Goal: Contribute content: Add original content to the website for others to see

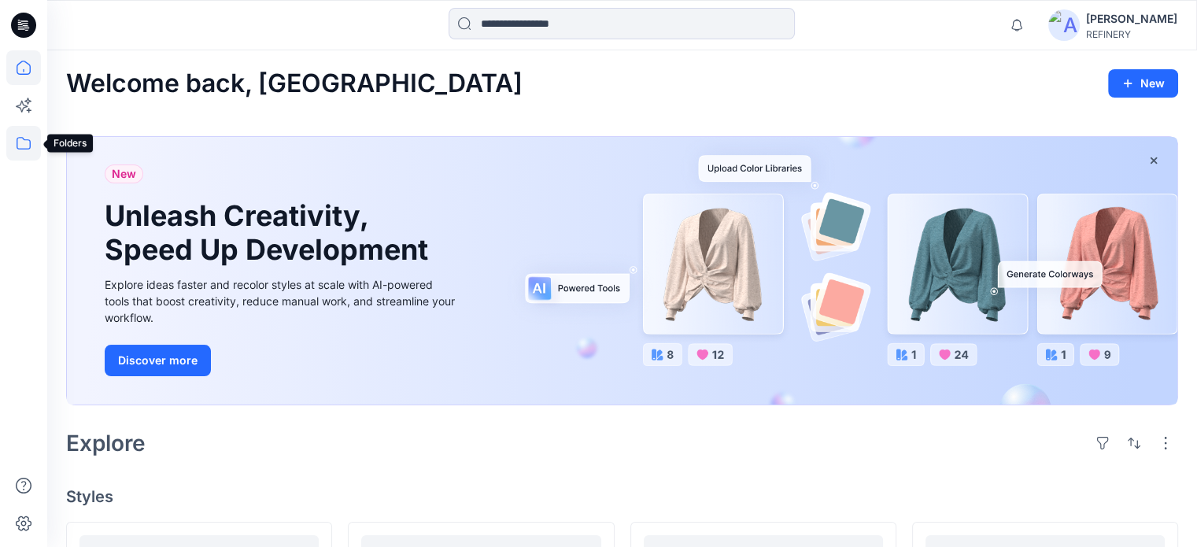
click at [23, 141] on icon at bounding box center [23, 143] width 35 height 35
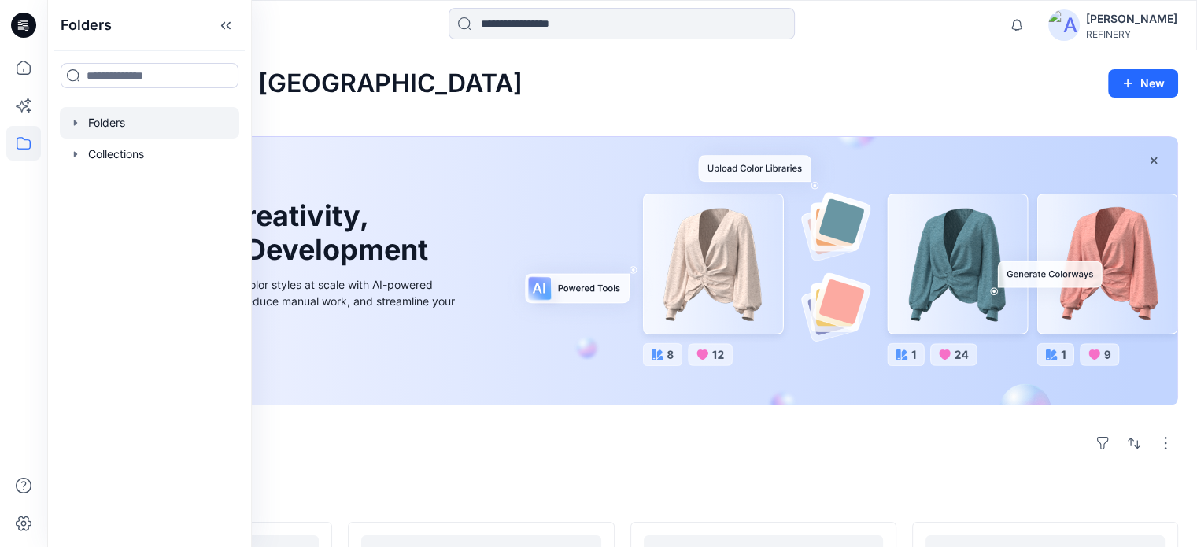
click at [74, 123] on icon "button" at bounding box center [75, 123] width 3 height 6
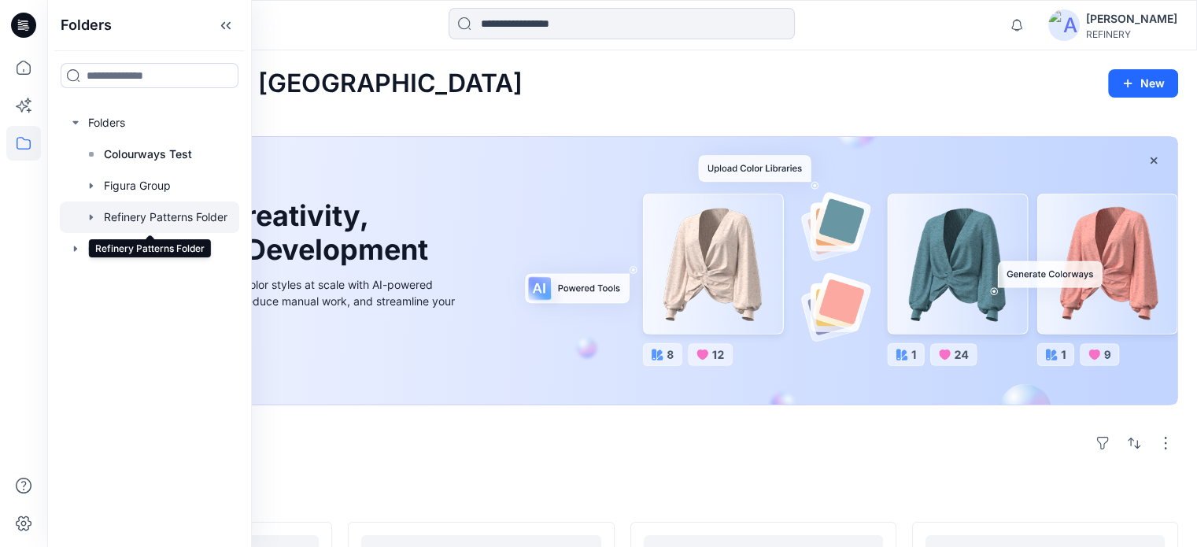
click at [131, 215] on div at bounding box center [149, 217] width 179 height 31
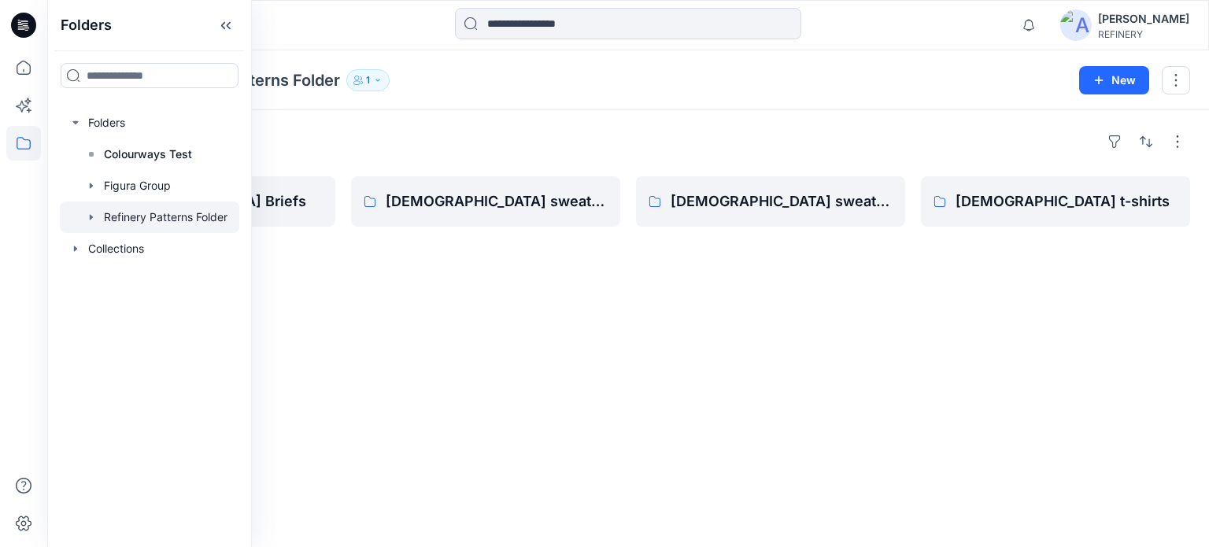
click at [653, 330] on div "Folders [DEMOGRAPHIC_DATA] Briefs [DEMOGRAPHIC_DATA] sweat pants [DEMOGRAPHIC_D…" at bounding box center [628, 328] width 1162 height 437
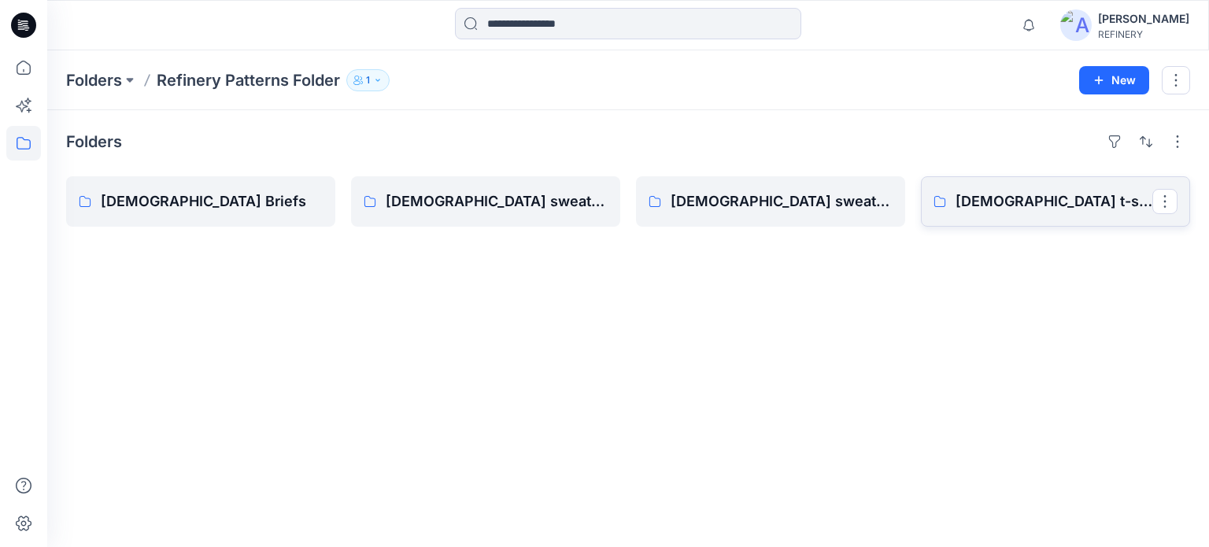
click at [985, 209] on p "[DEMOGRAPHIC_DATA] t-shirts" at bounding box center [1054, 201] width 197 height 22
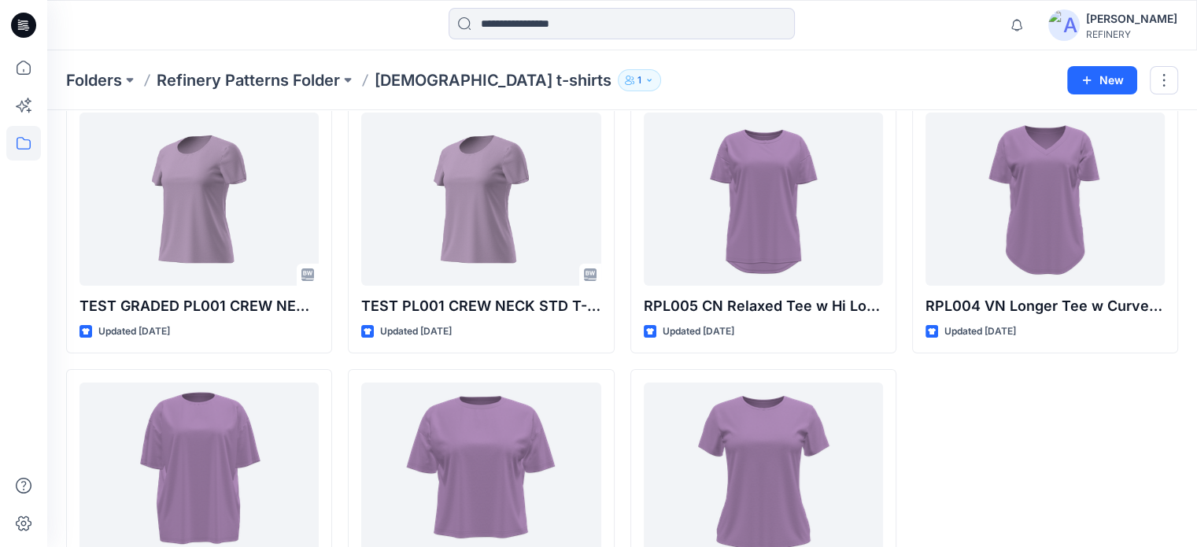
scroll to position [78, 0]
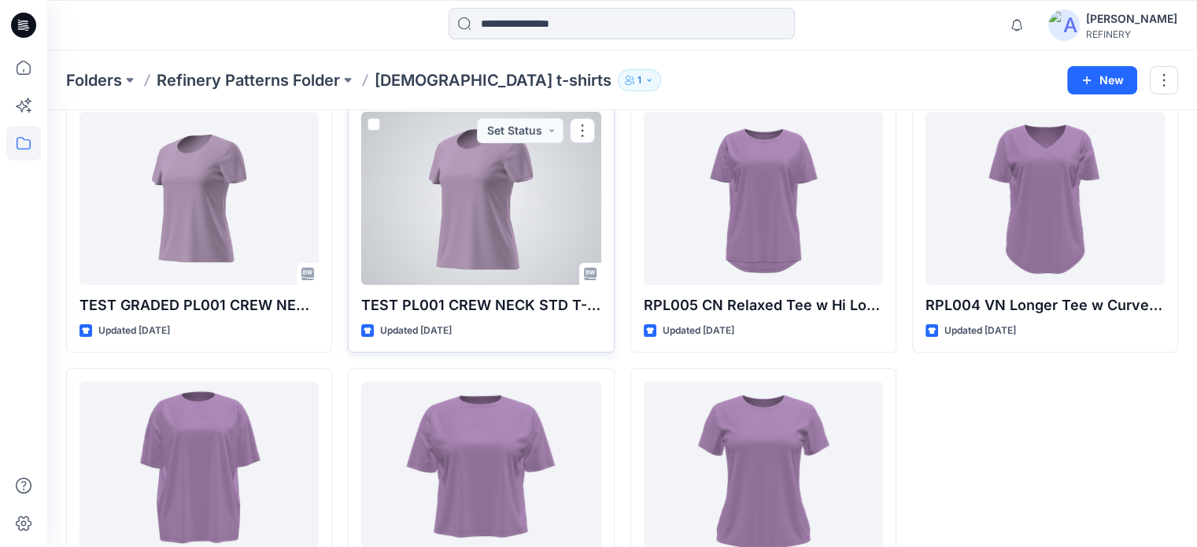
click at [494, 270] on div at bounding box center [480, 198] width 239 height 173
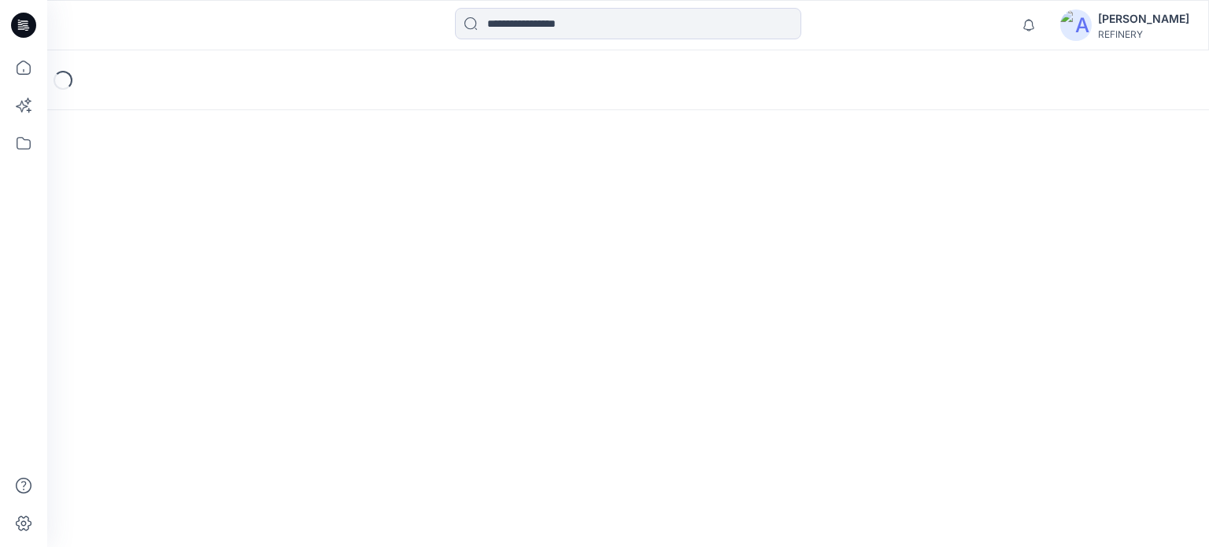
click at [494, 270] on div "Loading..." at bounding box center [628, 298] width 1162 height 497
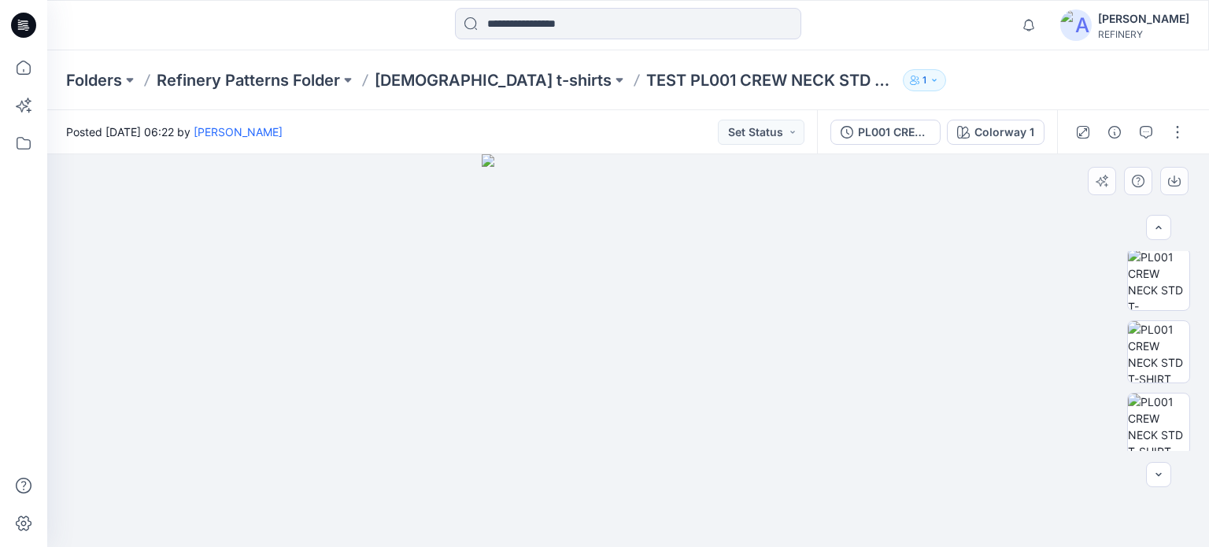
scroll to position [322, 0]
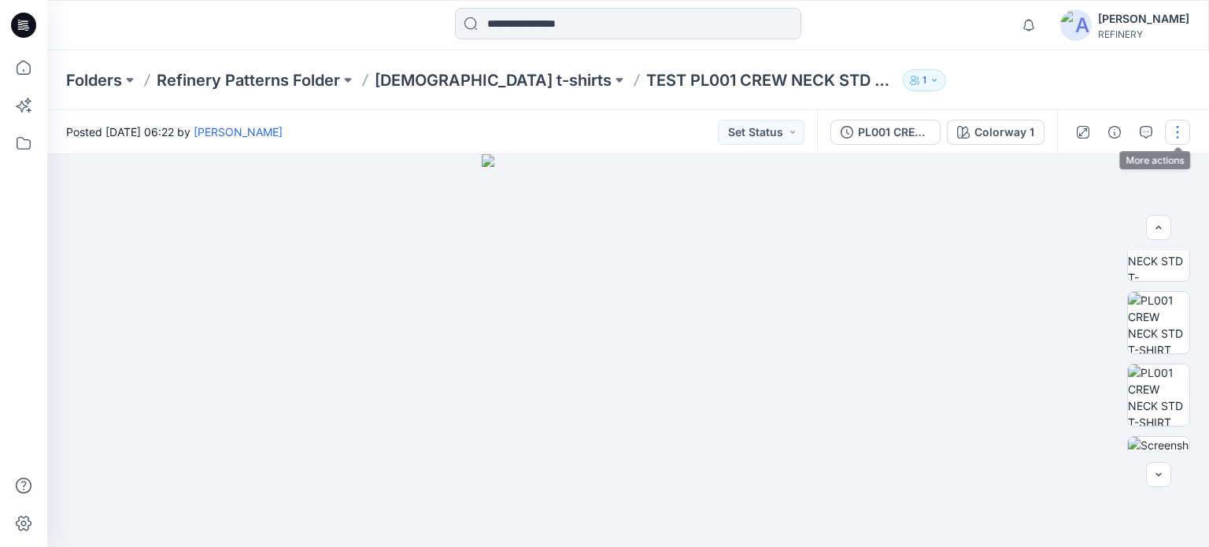
click at [1174, 135] on button "button" at bounding box center [1177, 132] width 25 height 25
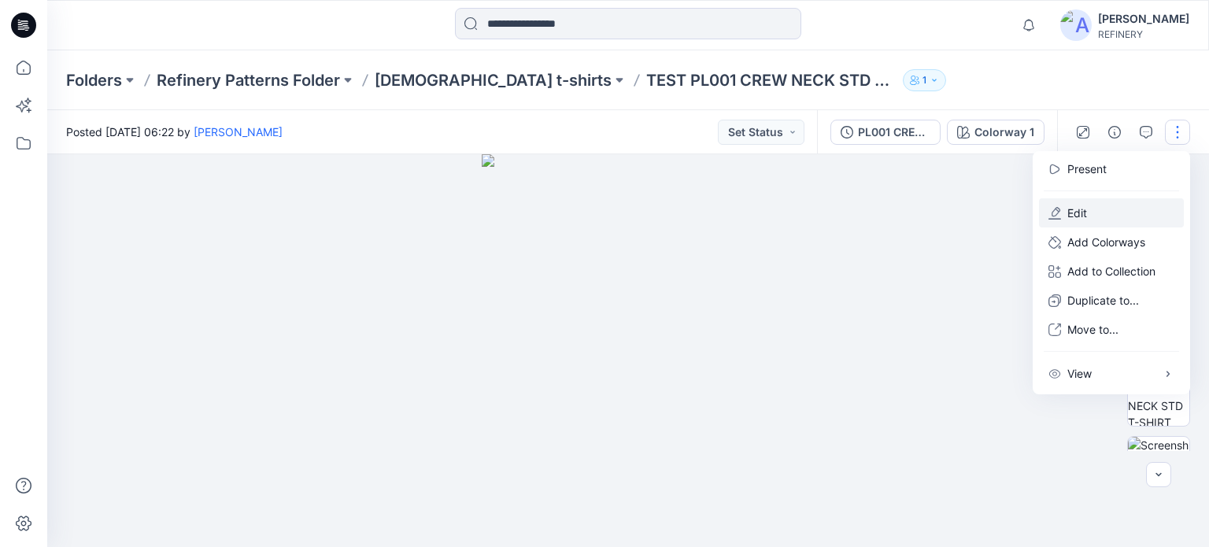
click at [1071, 216] on p "Edit" at bounding box center [1077, 213] width 20 height 17
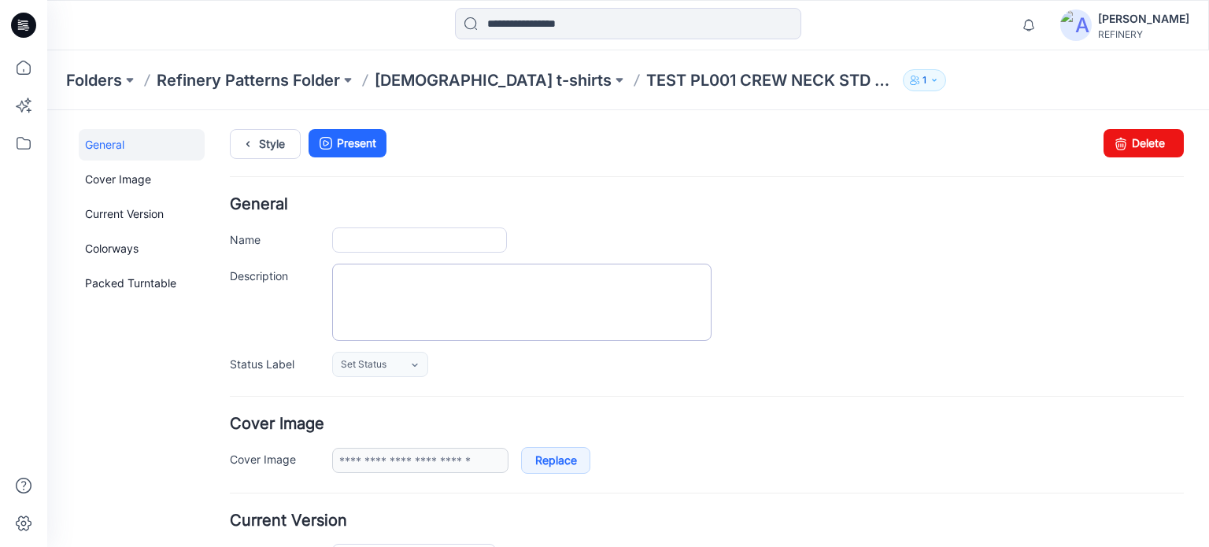
type input "**********"
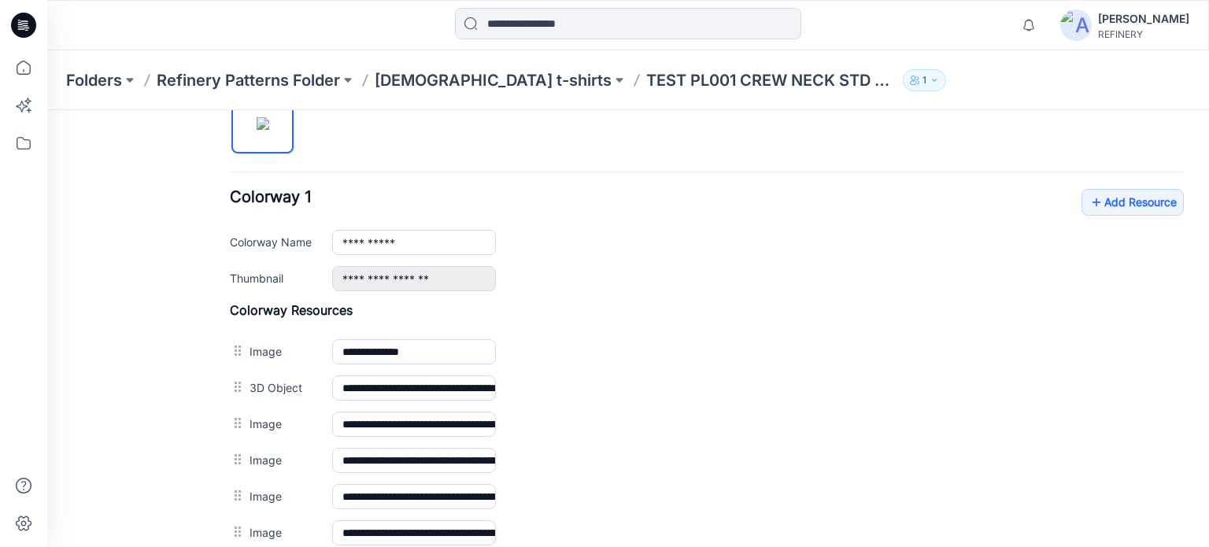
scroll to position [551, 0]
click at [1116, 201] on link "Add Resource" at bounding box center [1133, 203] width 102 height 27
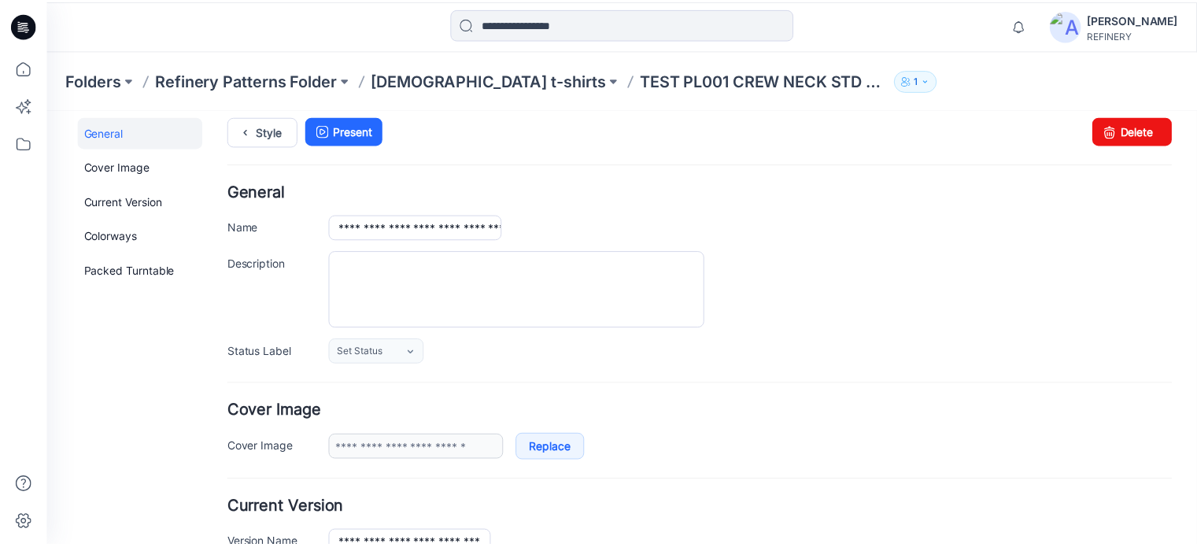
scroll to position [0, 0]
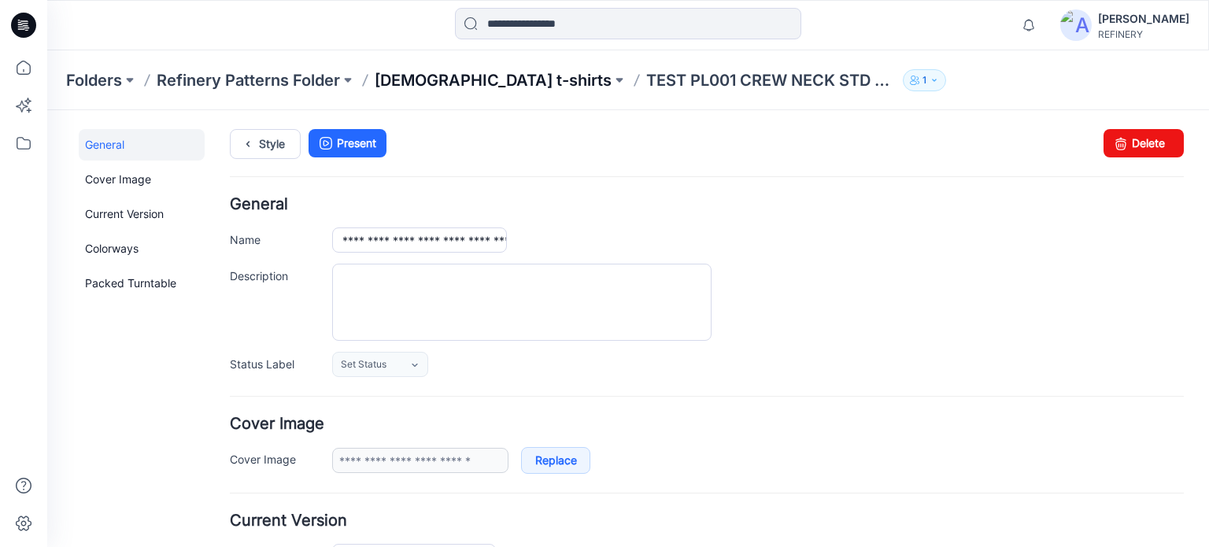
click at [454, 75] on p "[DEMOGRAPHIC_DATA] t-shirts" at bounding box center [493, 80] width 237 height 22
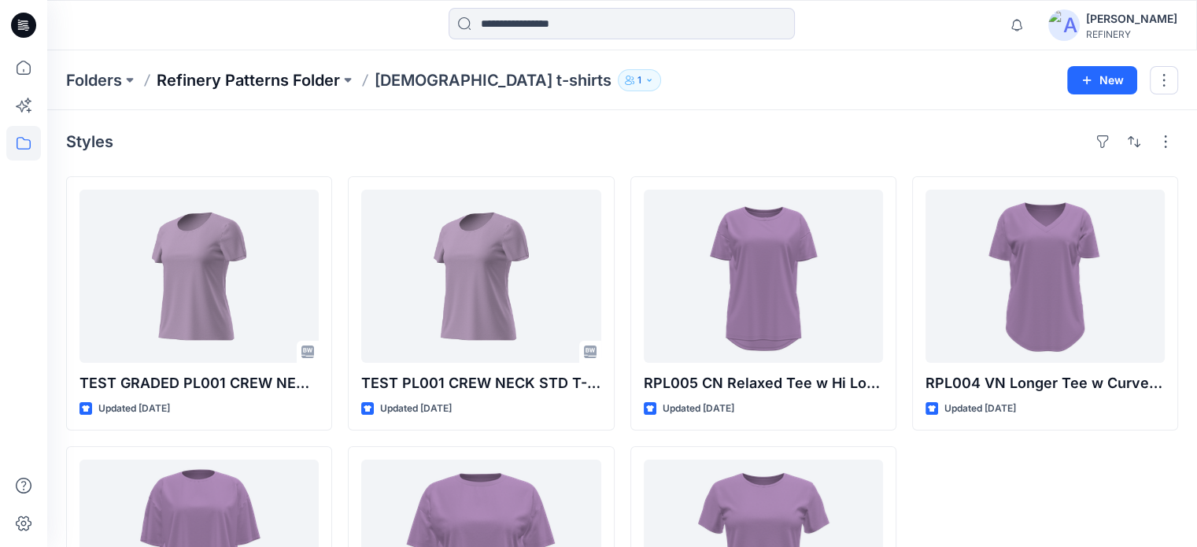
click at [247, 78] on p "Refinery Patterns Folder" at bounding box center [248, 80] width 183 height 22
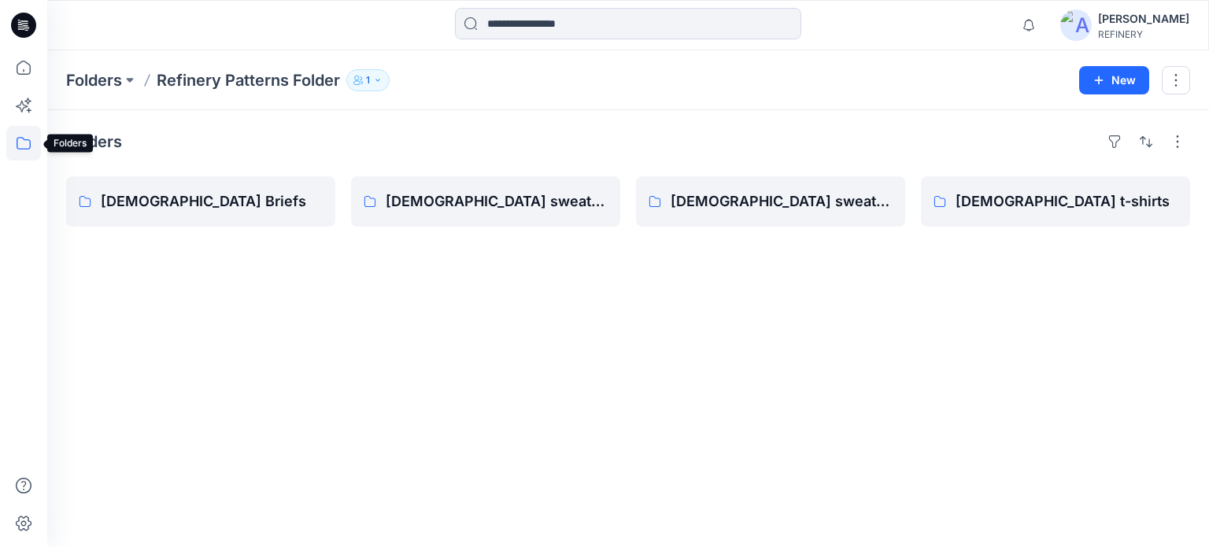
click at [28, 140] on icon at bounding box center [24, 143] width 14 height 13
click at [9, 141] on icon at bounding box center [23, 143] width 35 height 35
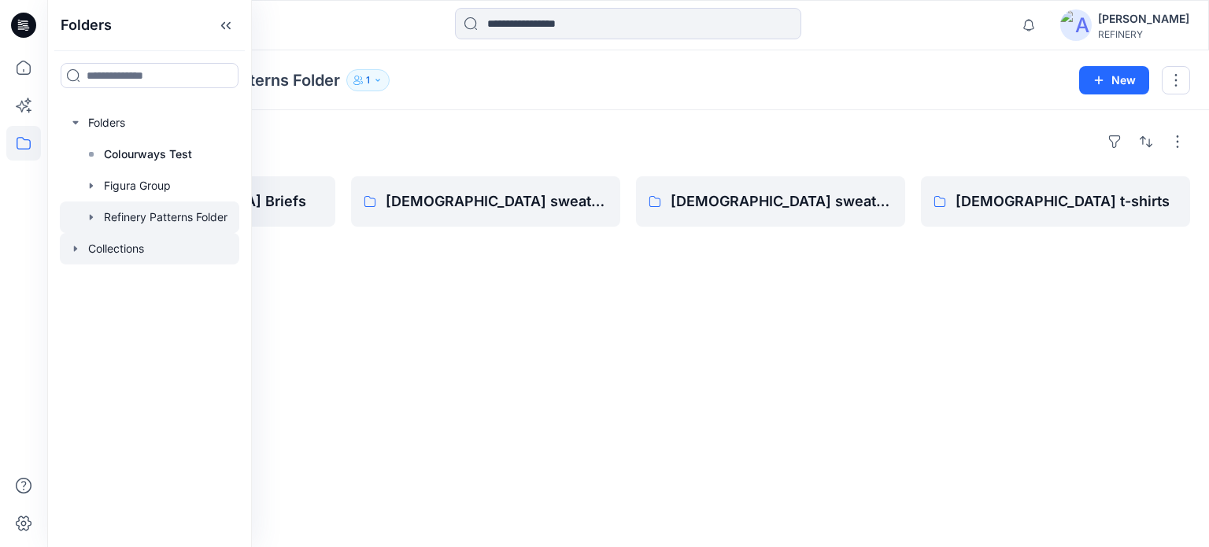
click at [80, 245] on icon "button" at bounding box center [75, 248] width 13 height 13
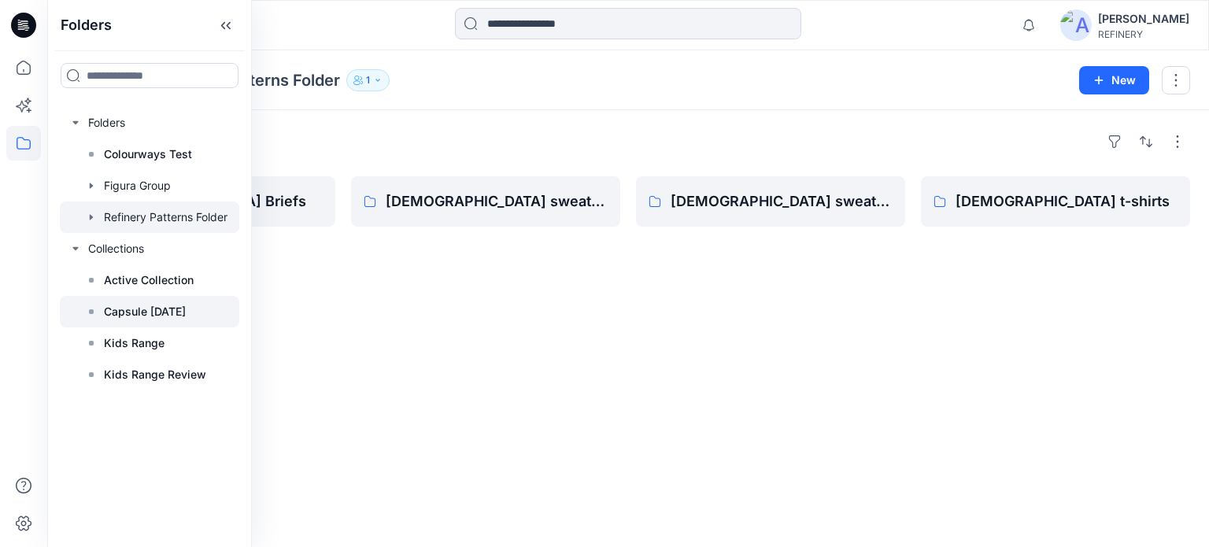
click at [124, 314] on p "Capsule [DATE]" at bounding box center [145, 311] width 82 height 19
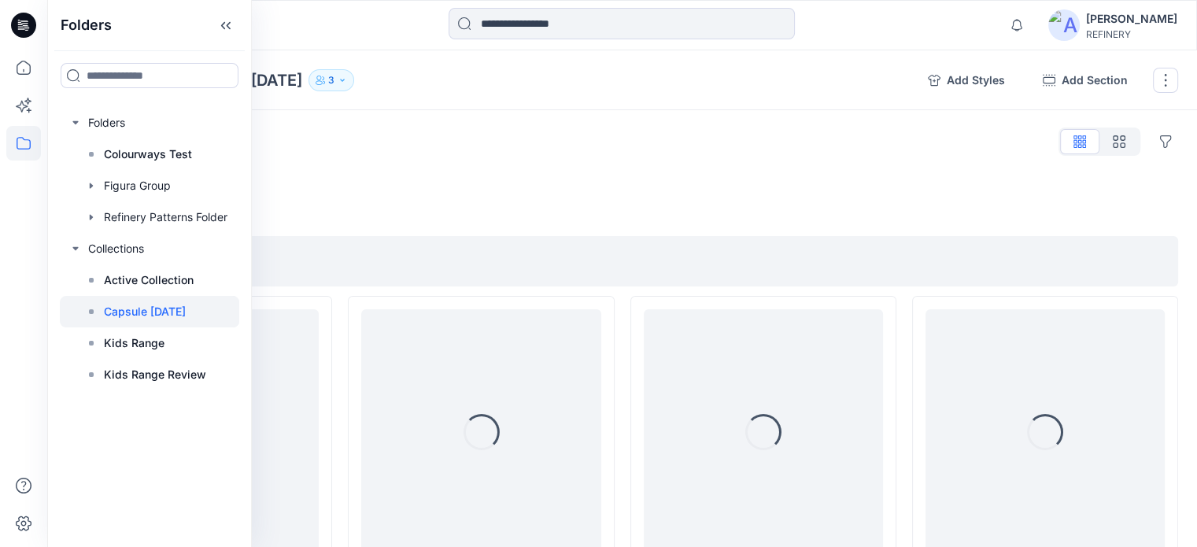
click at [852, 31] on div at bounding box center [622, 25] width 575 height 35
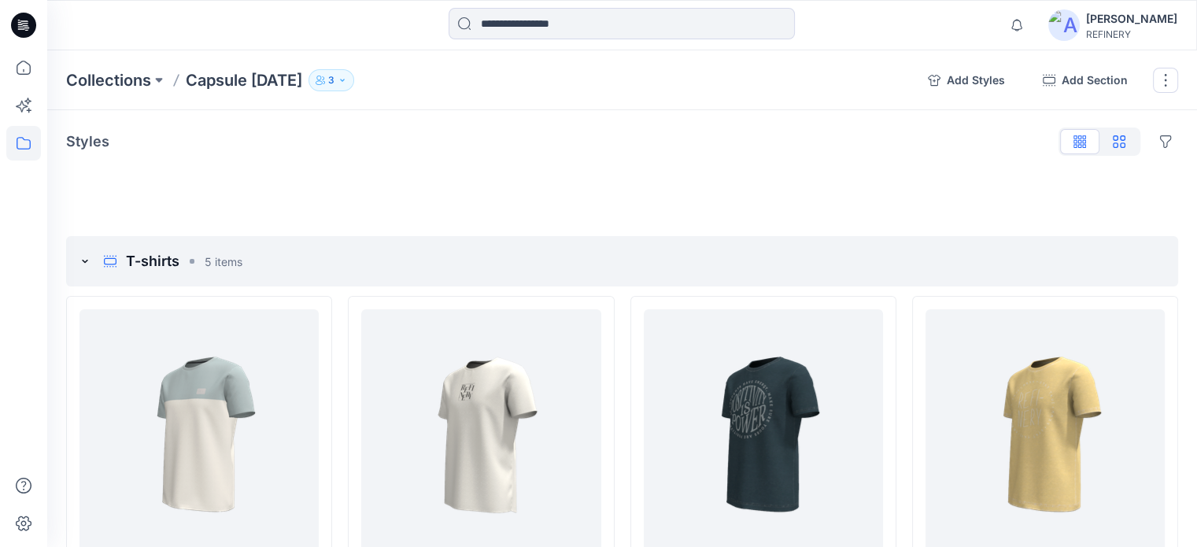
click at [1127, 141] on button "button" at bounding box center [1119, 141] width 39 height 25
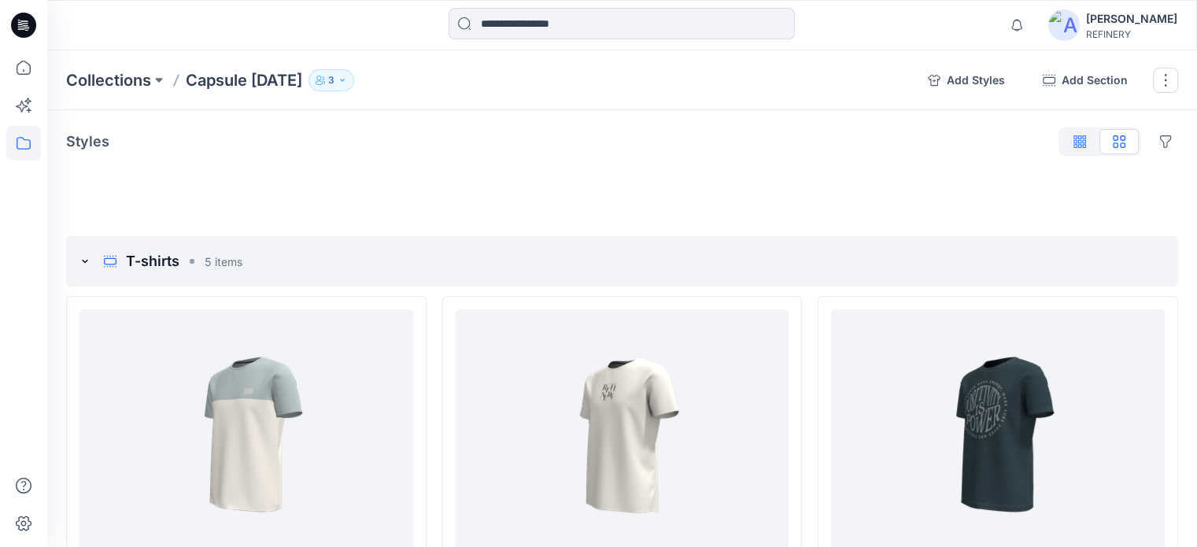
click at [1083, 139] on icon "button" at bounding box center [1080, 141] width 13 height 13
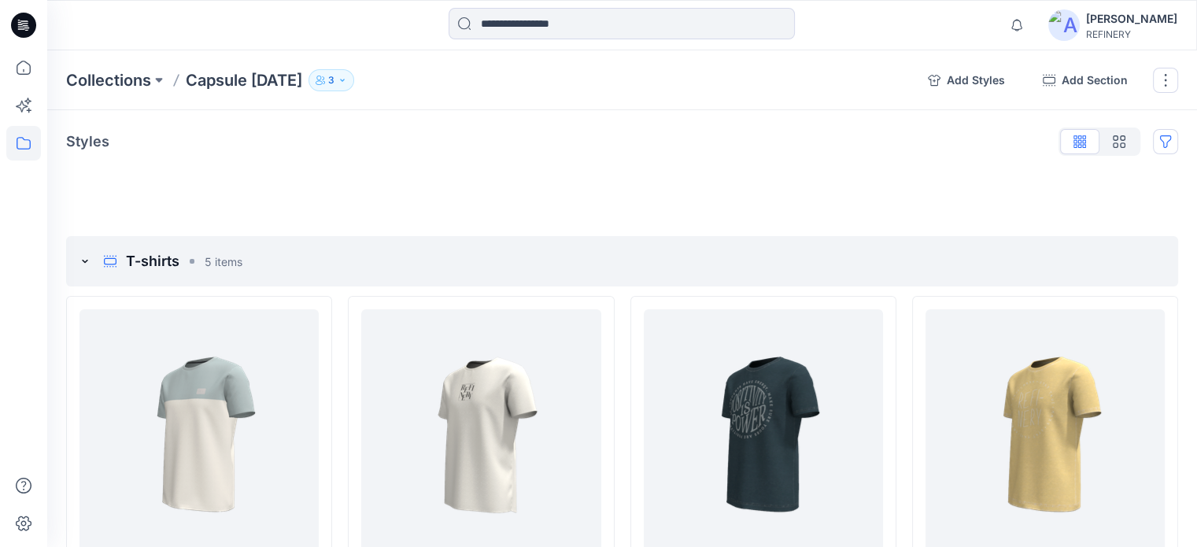
click at [1164, 144] on button "Options" at bounding box center [1165, 141] width 25 height 25
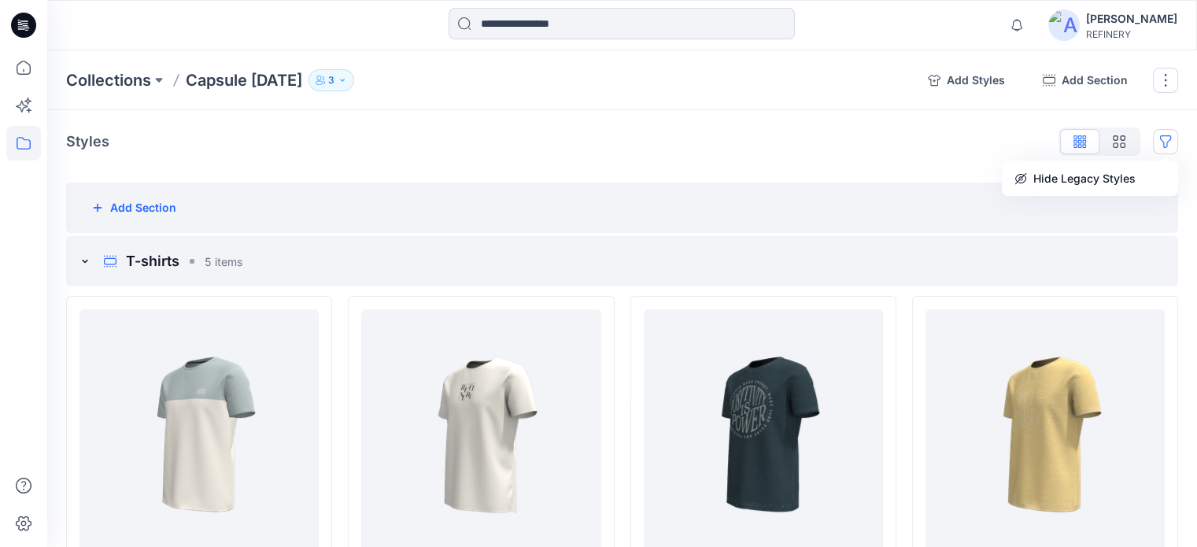
click at [1086, 213] on div "Add Section" at bounding box center [622, 208] width 1112 height 50
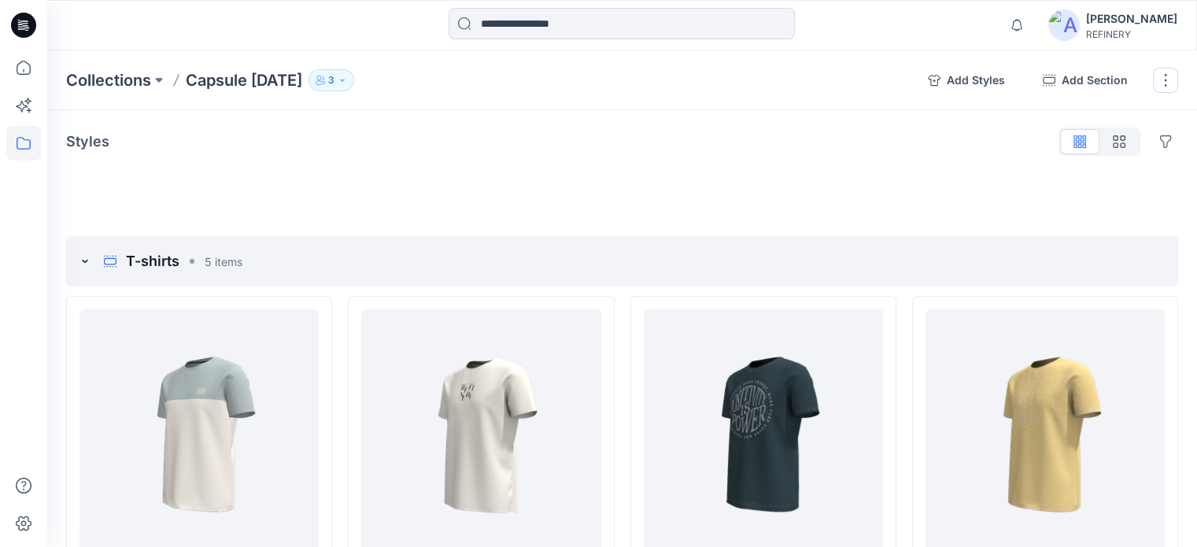
click at [1082, 146] on div at bounding box center [1100, 142] width 82 height 28
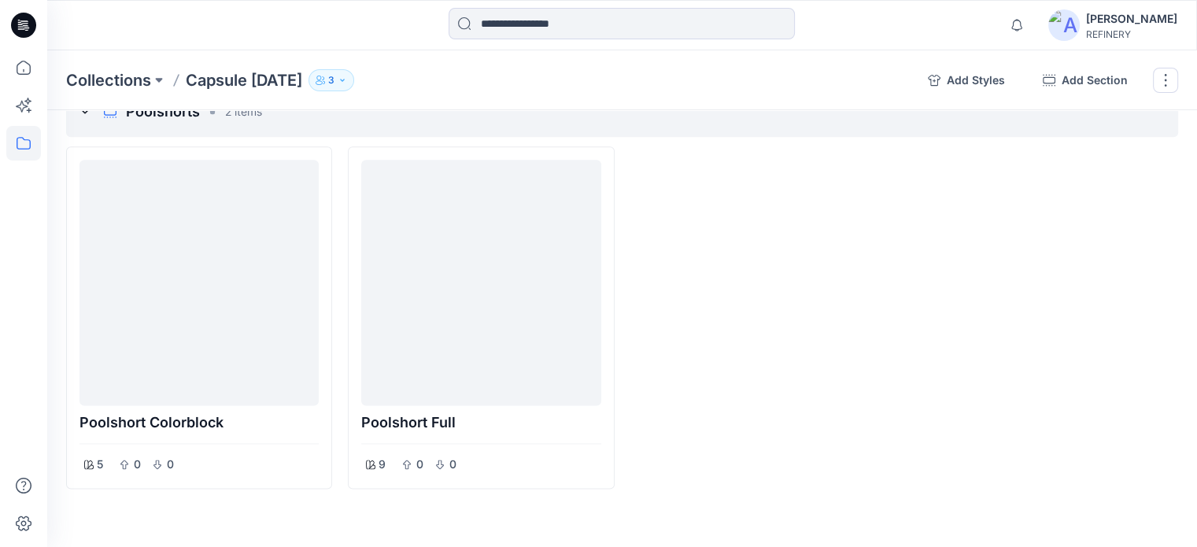
scroll to position [1911, 0]
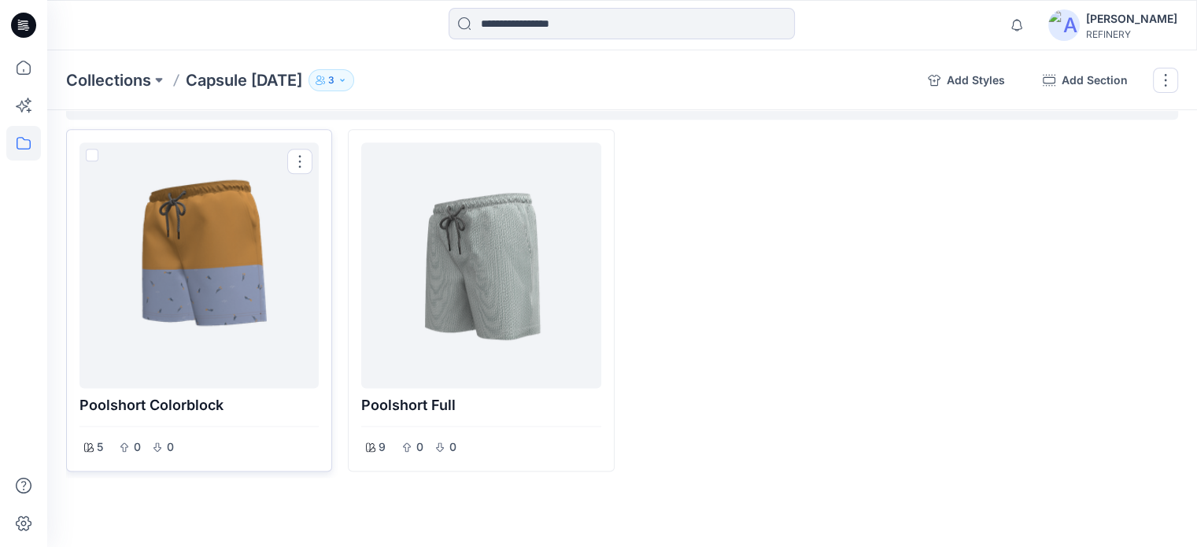
click at [260, 243] on div at bounding box center [199, 265] width 227 height 233
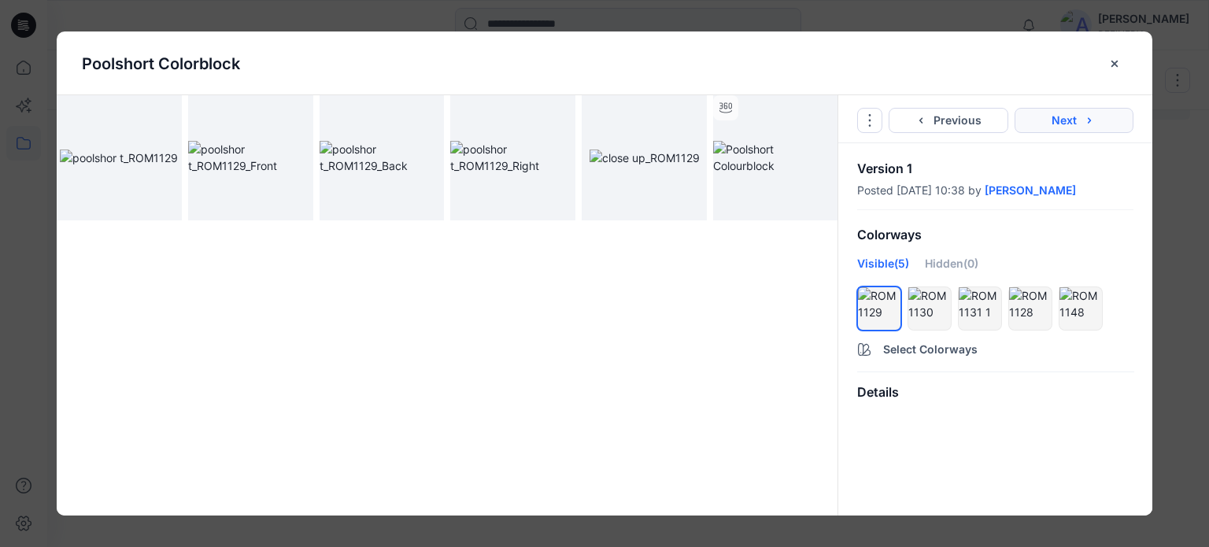
click at [1082, 119] on button "Next" at bounding box center [1075, 120] width 120 height 25
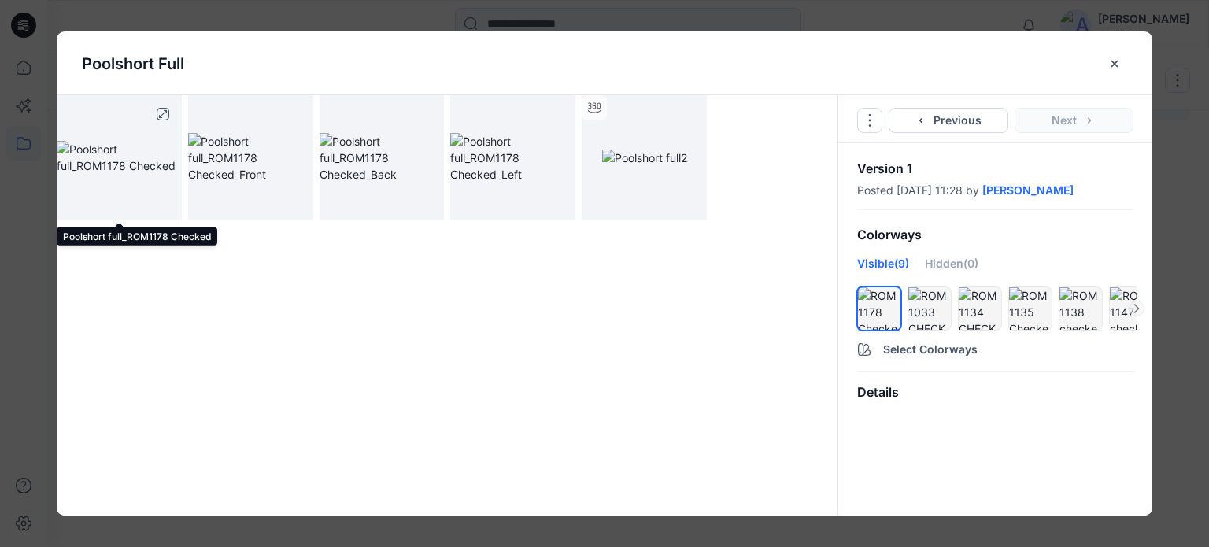
click at [139, 174] on img at bounding box center [119, 157] width 125 height 33
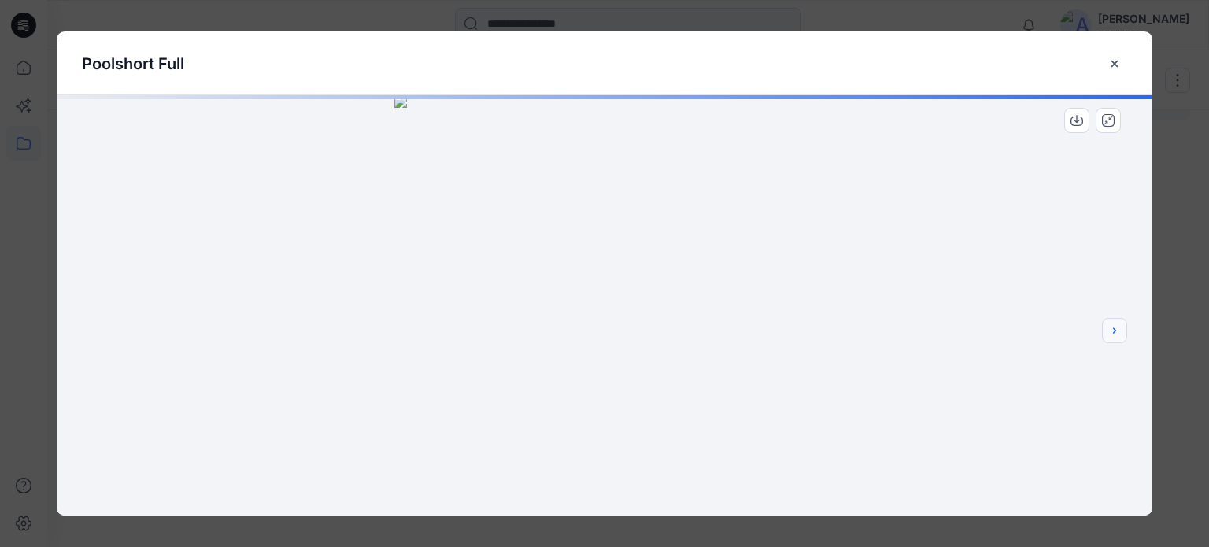
click at [1122, 330] on button "next" at bounding box center [1114, 330] width 25 height 25
click at [1118, 327] on icon "next" at bounding box center [1114, 330] width 13 height 13
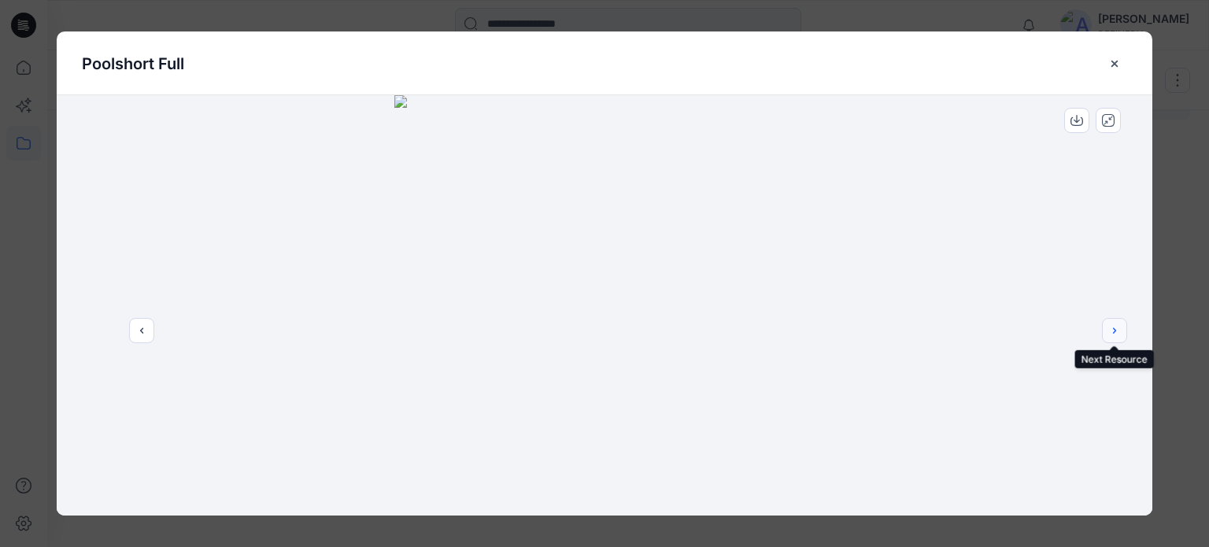
click at [1111, 327] on icon "next" at bounding box center [1114, 330] width 13 height 13
click at [1112, 333] on icon "next" at bounding box center [1114, 330] width 13 height 13
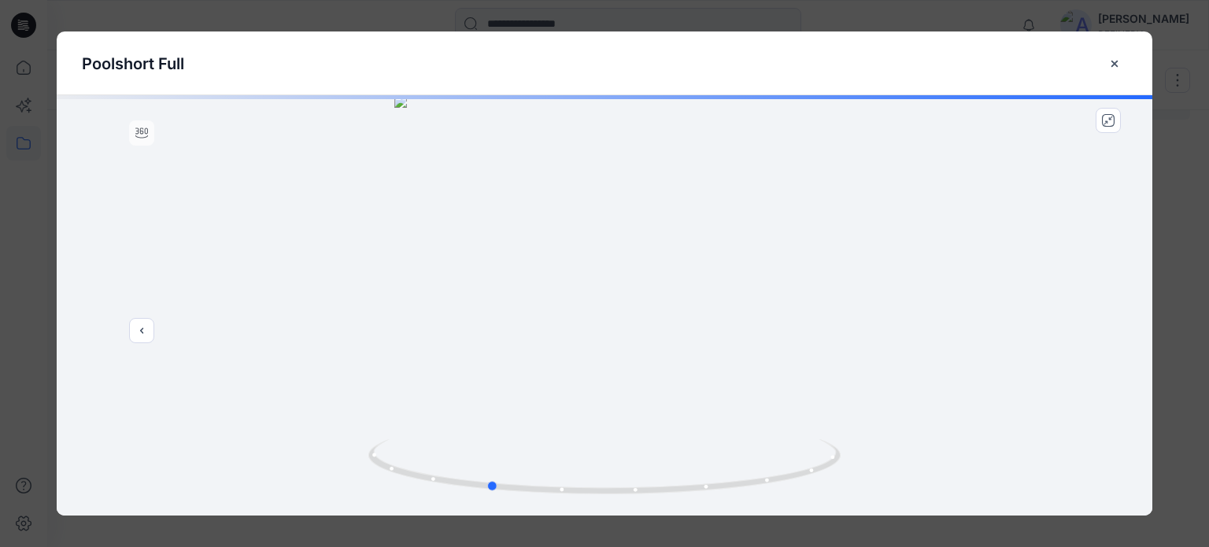
drag, startPoint x: 787, startPoint y: 429, endPoint x: 648, endPoint y: 412, distance: 140.3
click at [633, 420] on div at bounding box center [605, 305] width 1096 height 420
drag, startPoint x: 742, startPoint y: 384, endPoint x: 409, endPoint y: 378, distance: 332.2
click at [405, 380] on div at bounding box center [605, 305] width 1096 height 420
drag, startPoint x: 660, startPoint y: 364, endPoint x: 437, endPoint y: 372, distance: 223.7
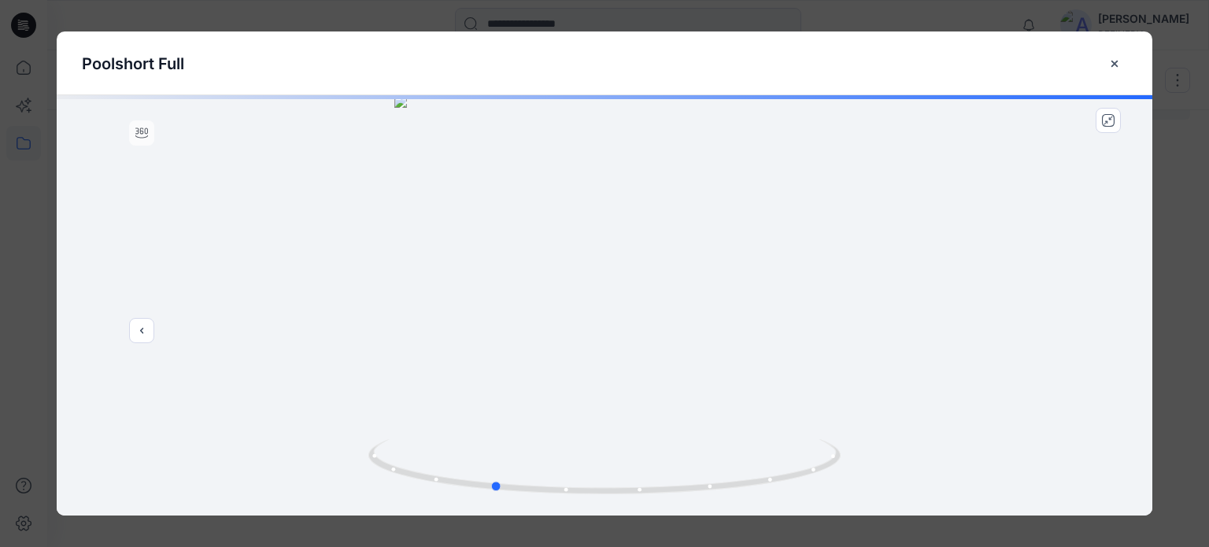
click at [437, 372] on div at bounding box center [605, 305] width 1096 height 420
drag, startPoint x: 707, startPoint y: 353, endPoint x: 593, endPoint y: 352, distance: 114.1
click at [549, 354] on div at bounding box center [605, 305] width 1096 height 420
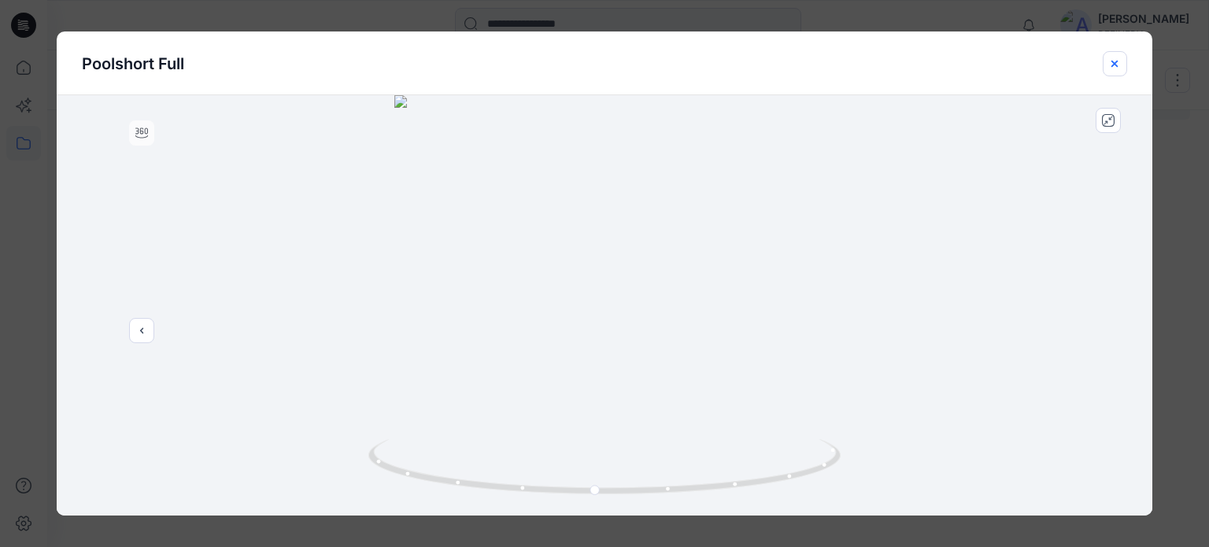
click at [1117, 65] on icon "close-btn" at bounding box center [1114, 63] width 6 height 6
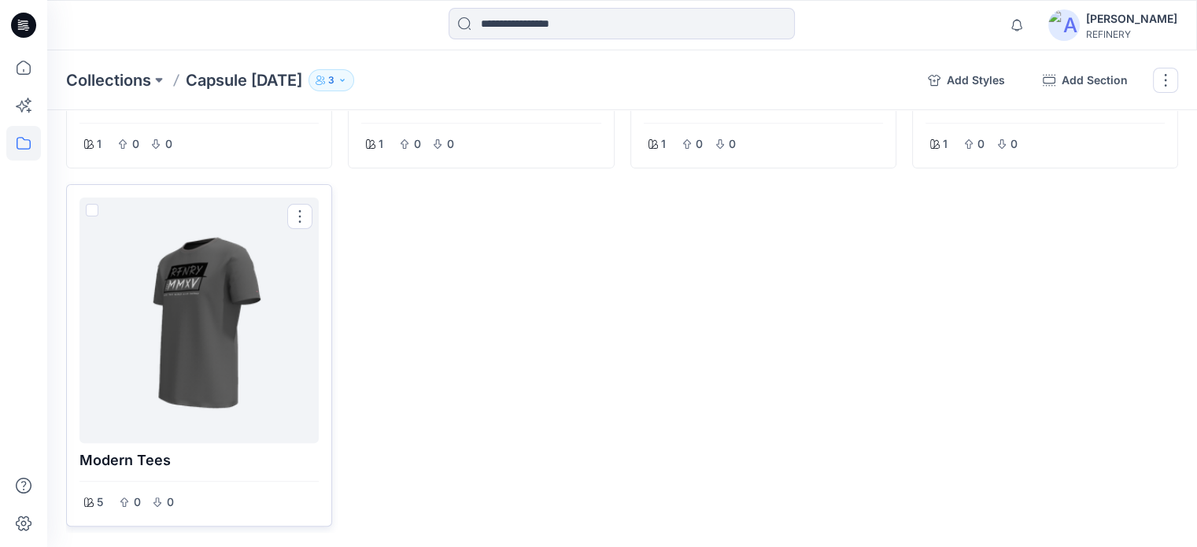
scroll to position [471, 0]
click at [190, 298] on div at bounding box center [199, 319] width 227 height 233
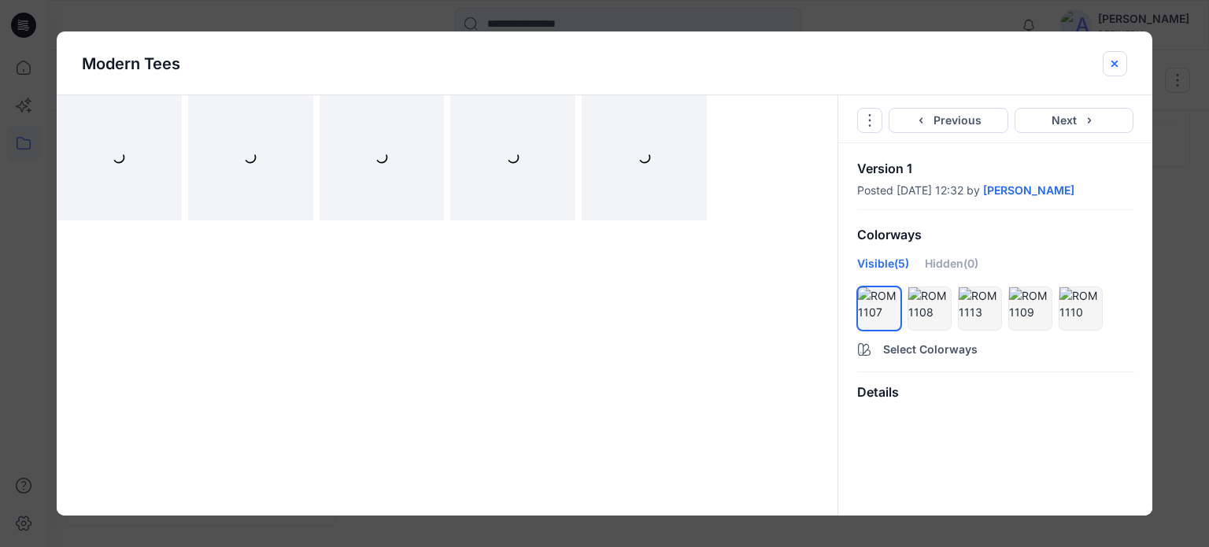
click at [1107, 62] on button "close-btn" at bounding box center [1115, 63] width 24 height 25
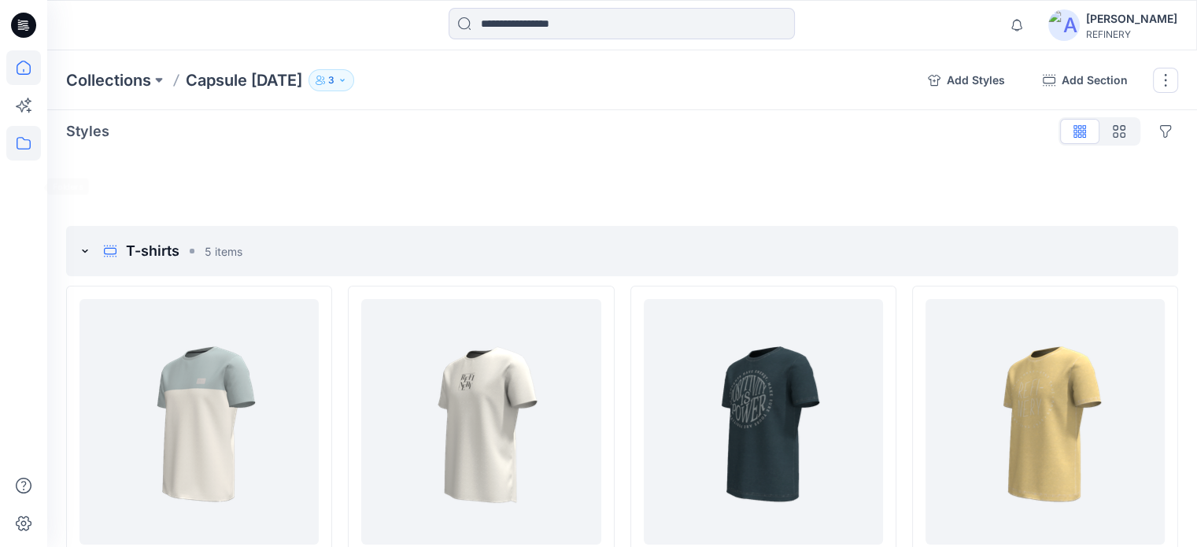
scroll to position [0, 0]
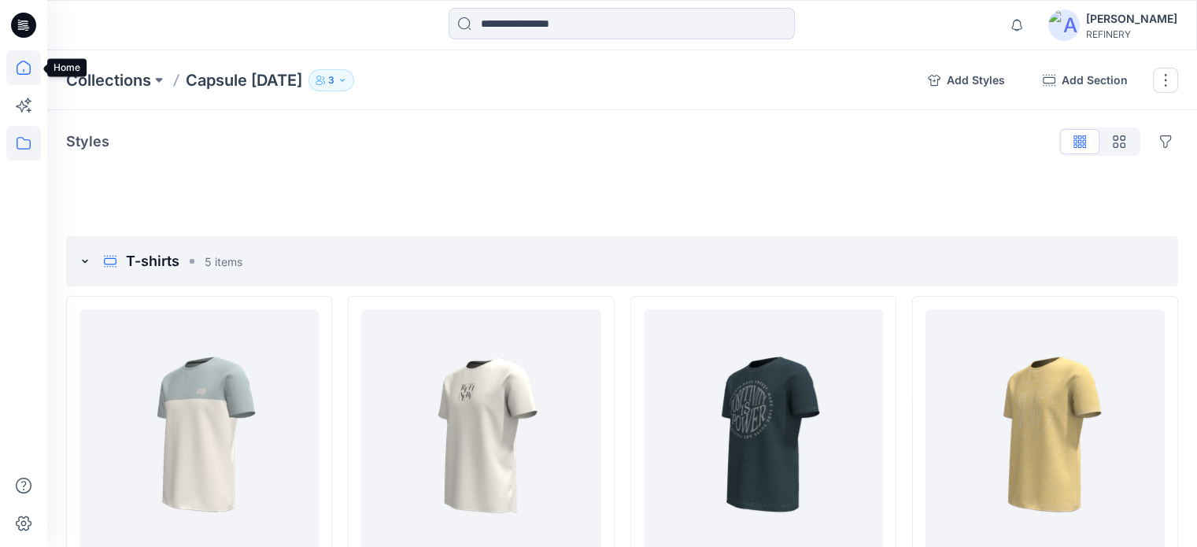
click at [27, 67] on icon at bounding box center [23, 67] width 35 height 35
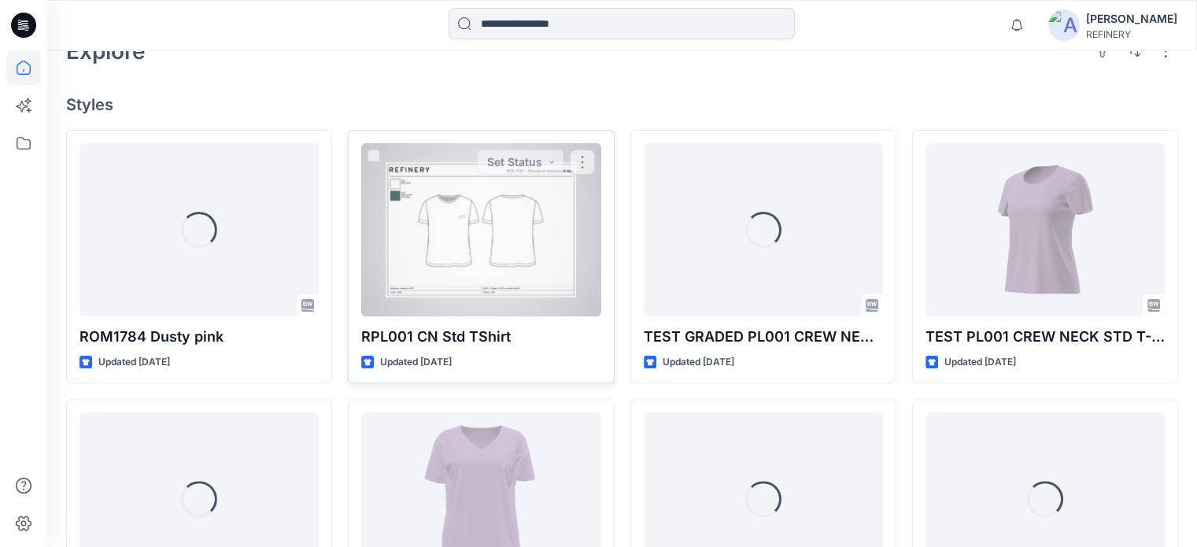
scroll to position [393, 0]
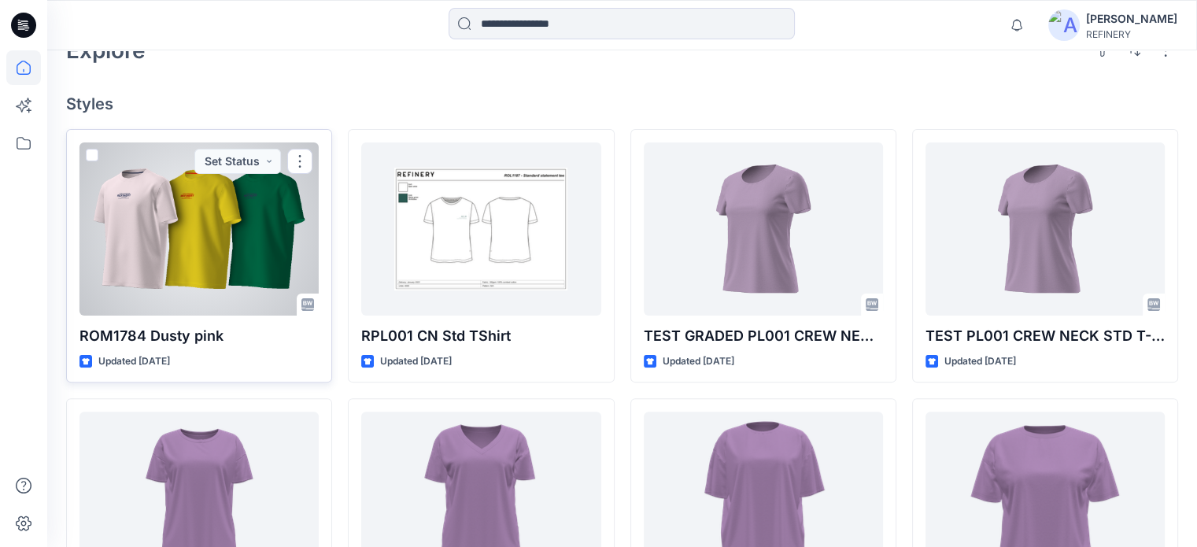
click at [238, 250] on div at bounding box center [199, 228] width 239 height 173
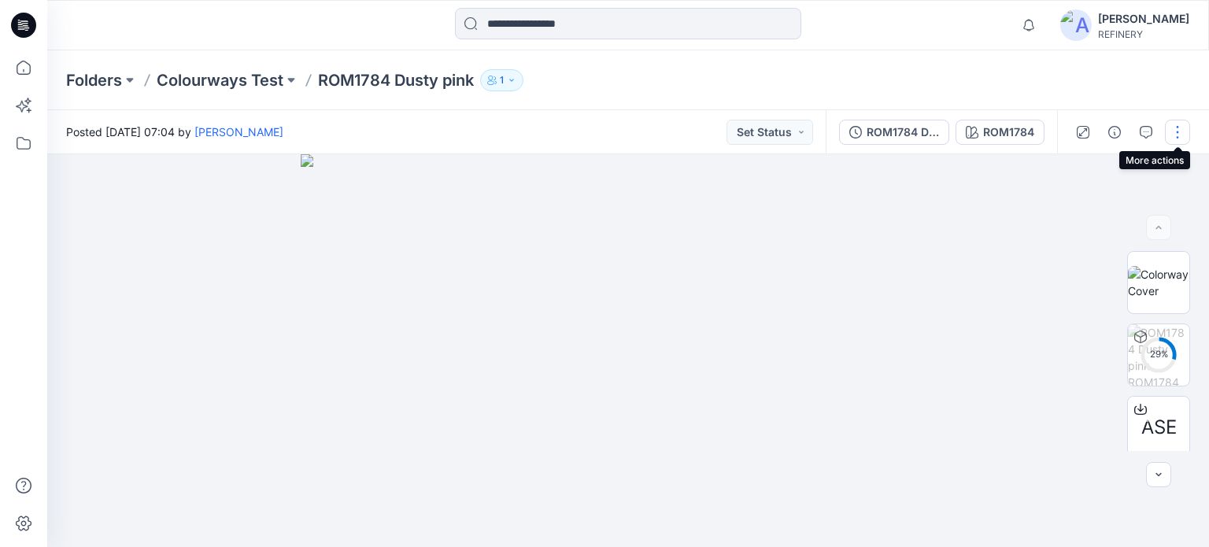
click at [1174, 134] on button "button" at bounding box center [1177, 132] width 25 height 25
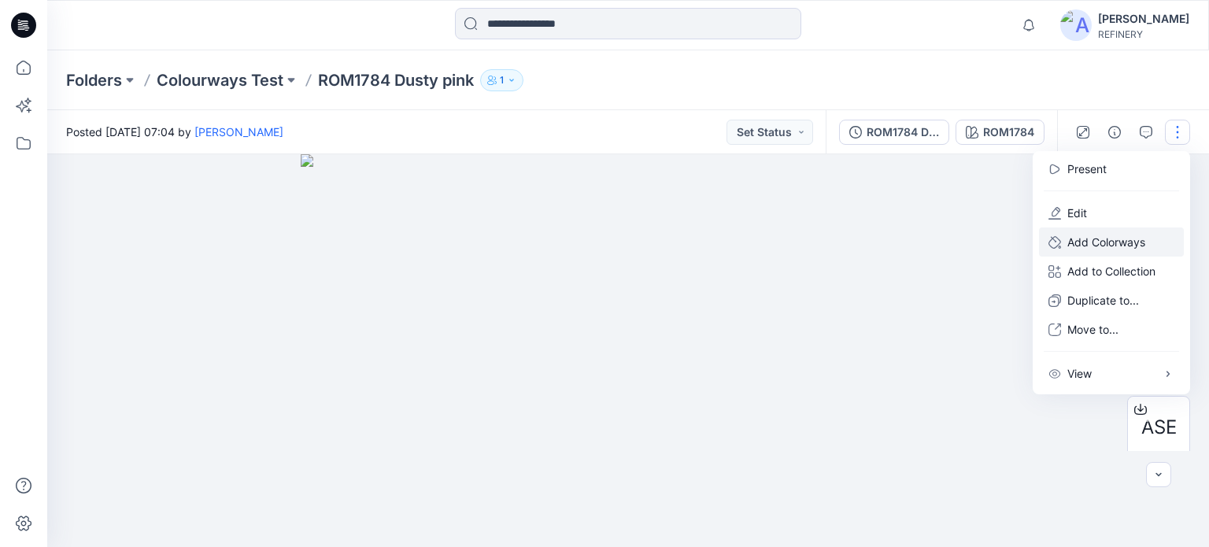
click at [1118, 236] on p "Add Colorways" at bounding box center [1106, 242] width 78 height 17
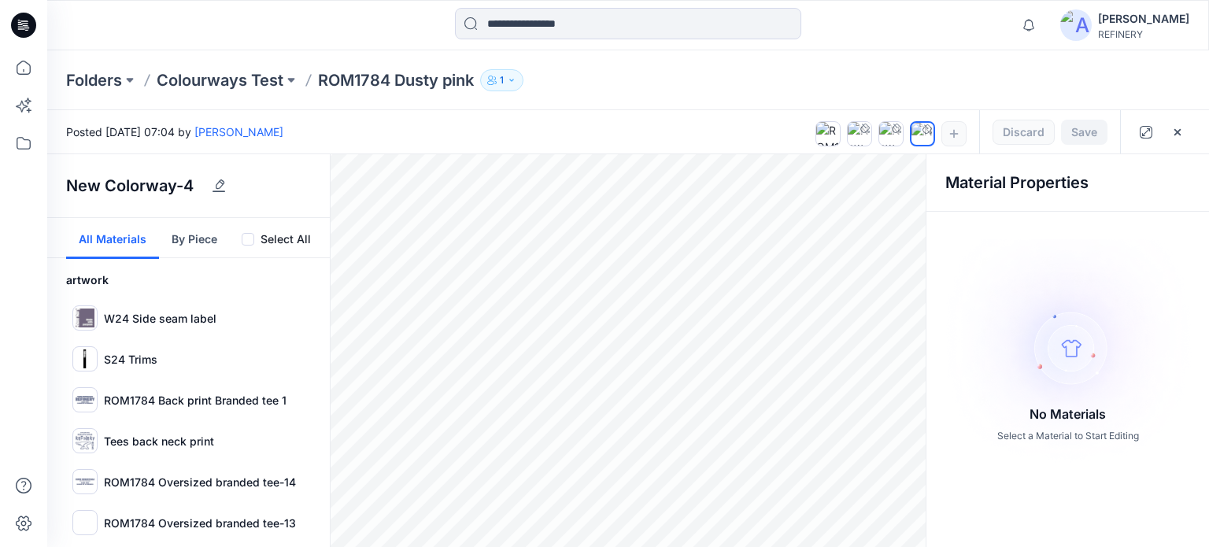
click at [190, 238] on button "By Piece" at bounding box center [194, 238] width 71 height 41
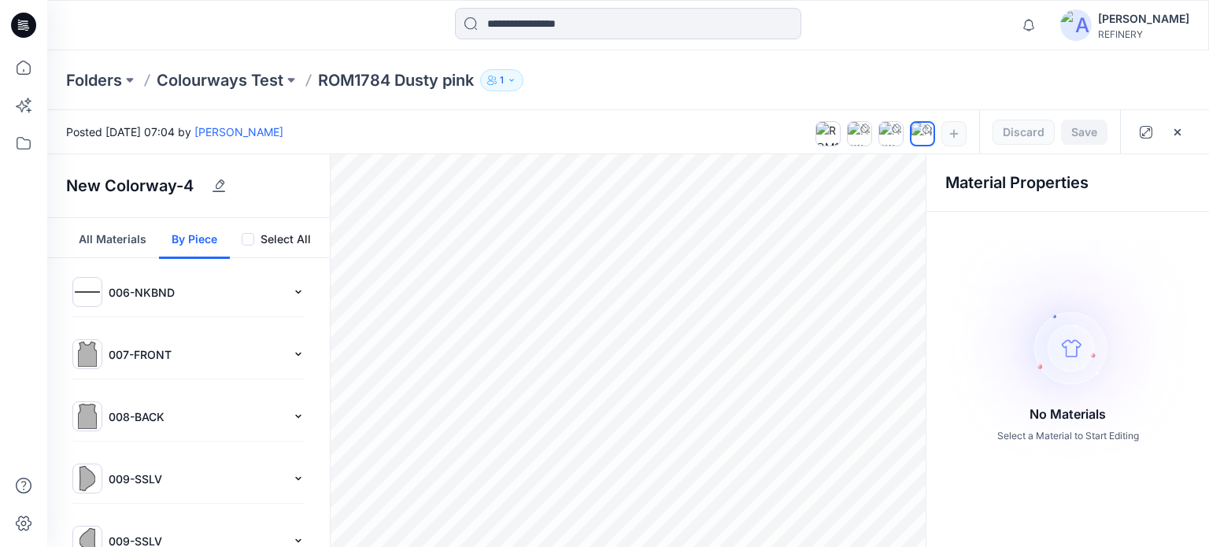
click at [104, 240] on button "All Materials" at bounding box center [112, 238] width 93 height 41
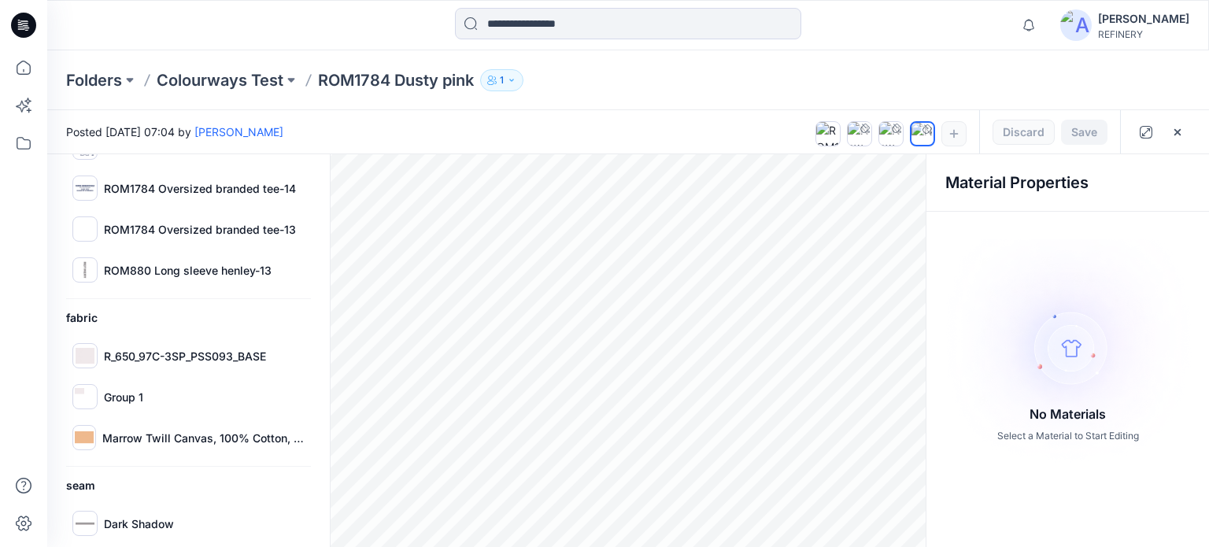
scroll to position [294, 0]
click at [80, 348] on img at bounding box center [85, 355] width 19 height 19
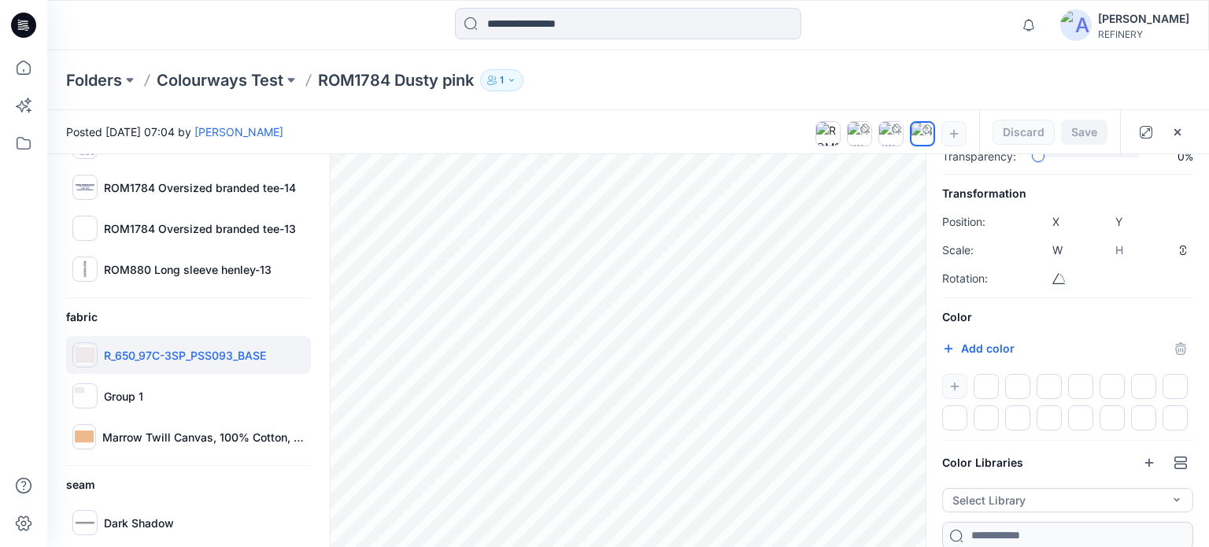
scroll to position [170, 0]
click at [950, 344] on icon "button" at bounding box center [948, 345] width 13 height 13
click at [1174, 320] on h6 "Color" at bounding box center [1067, 314] width 251 height 19
click at [1152, 453] on button "button" at bounding box center [1149, 459] width 25 height 25
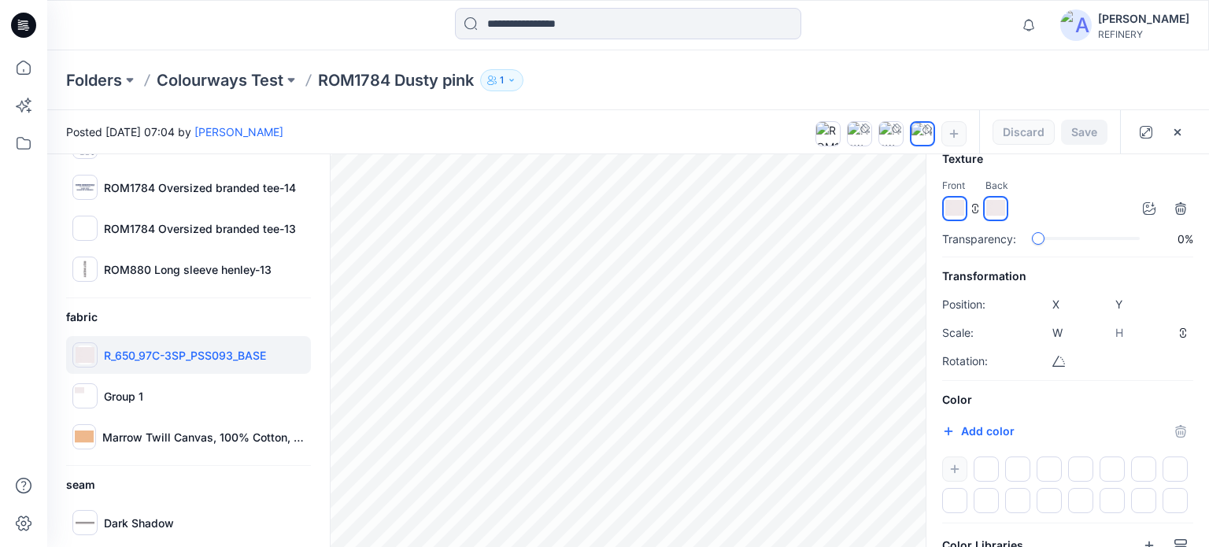
scroll to position [0, 0]
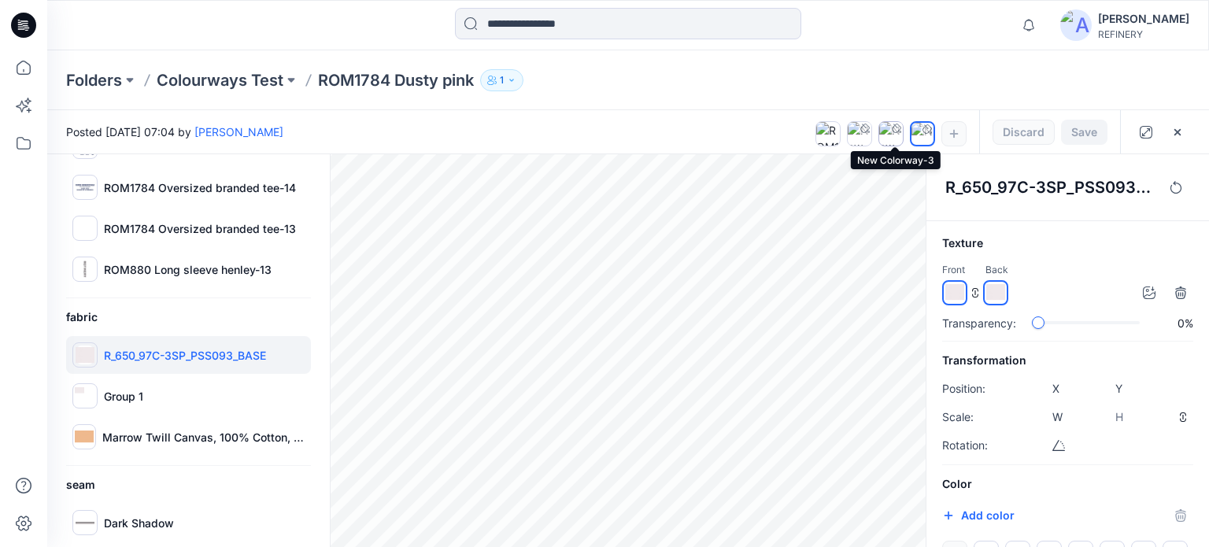
click at [893, 136] on img at bounding box center [891, 134] width 24 height 24
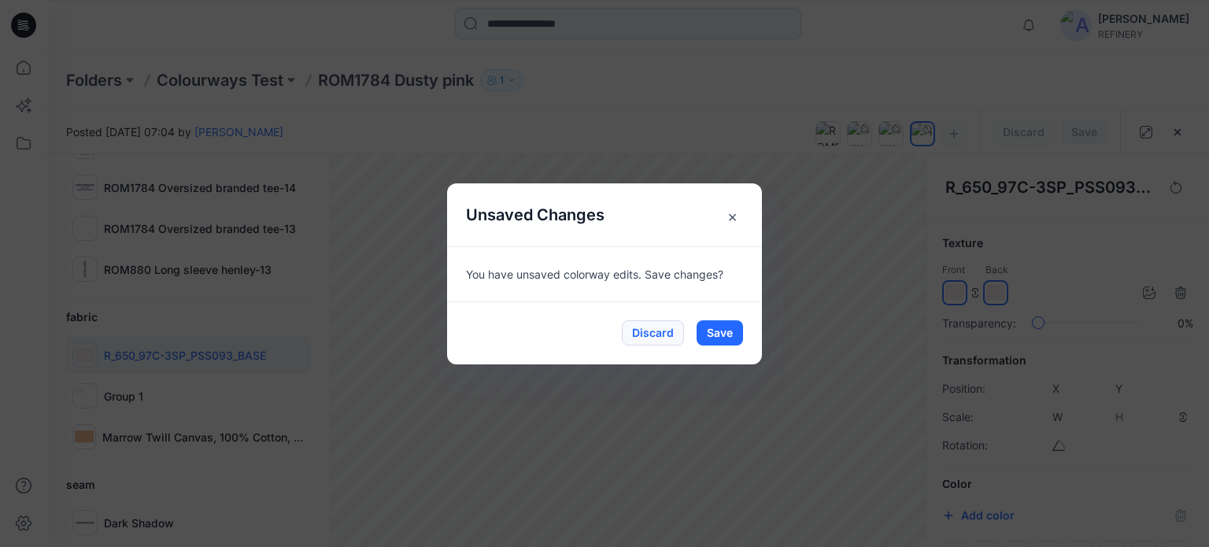
click at [664, 331] on button "Discard" at bounding box center [653, 332] width 62 height 25
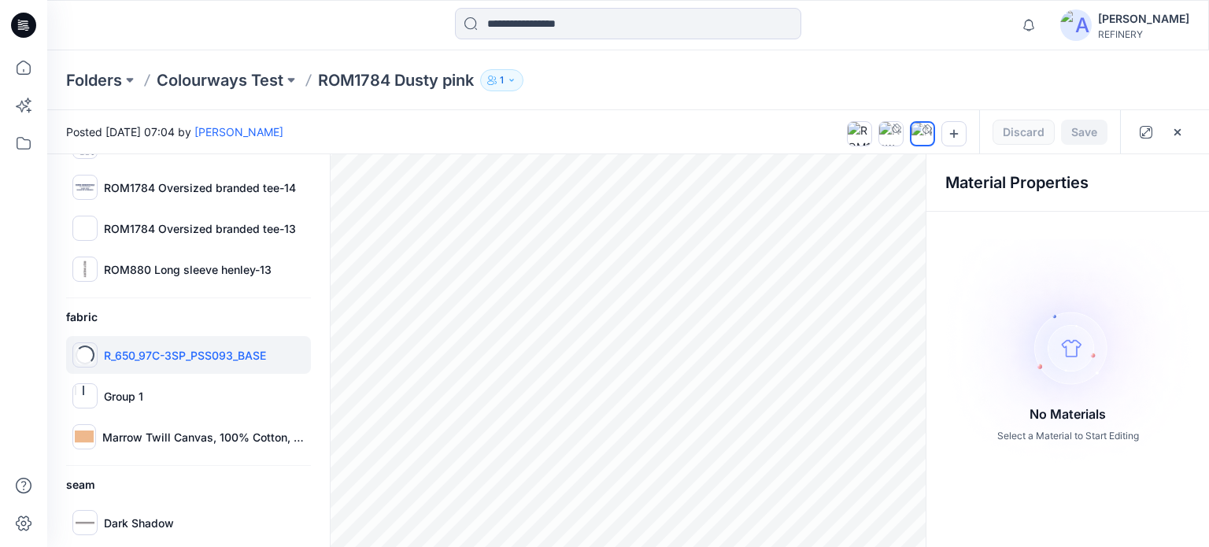
click at [98, 354] on div "Loading... R_650_97C-3SP_PSS093_BASE" at bounding box center [188, 355] width 245 height 38
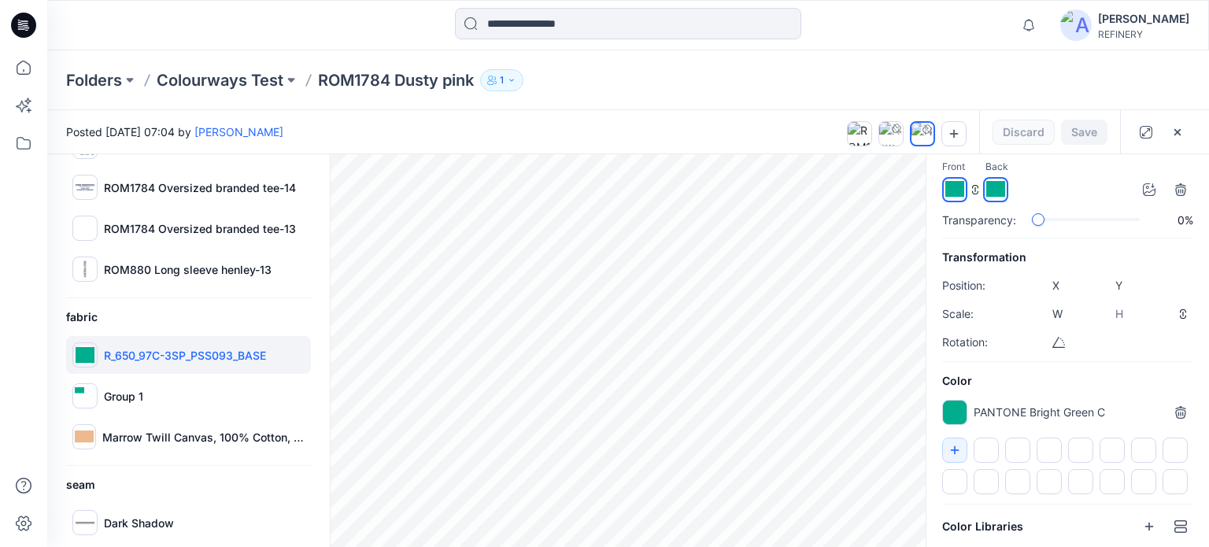
scroll to position [171, 0]
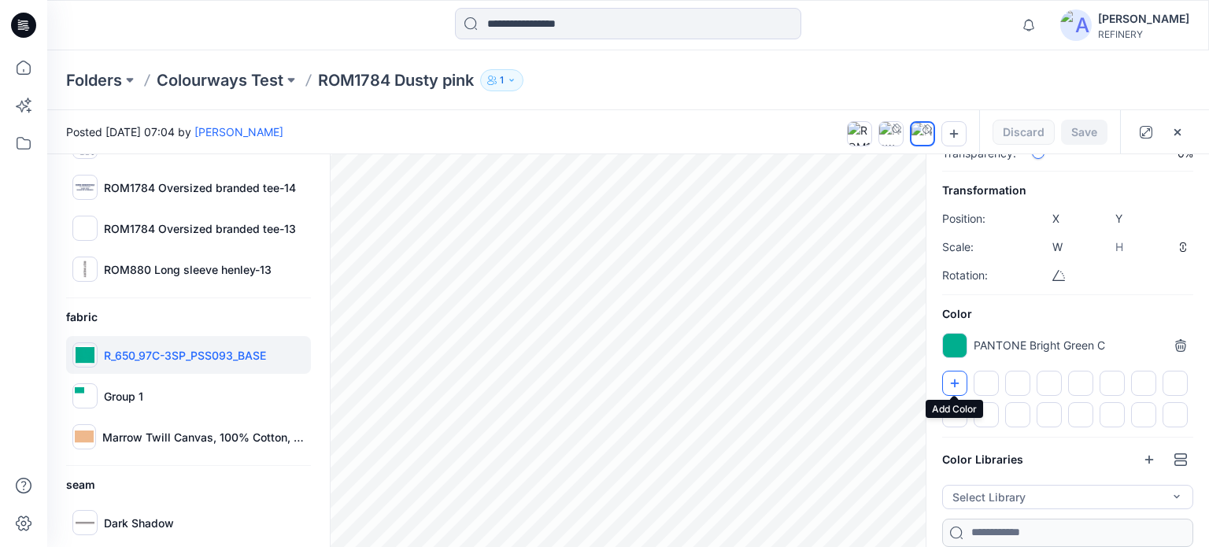
click at [953, 380] on icon "button" at bounding box center [955, 383] width 9 height 9
click at [954, 339] on div at bounding box center [954, 345] width 25 height 25
click at [1102, 295] on div "Texture Front Back Transparency: 0% Transformation Position: X **** Y **** Scal…" at bounding box center [1067, 305] width 283 height 483
click at [1176, 494] on button "Select Library" at bounding box center [1067, 497] width 251 height 24
click at [1101, 298] on div "Texture Front Back Transparency: 0% Transformation Position: X **** Y **** Scal…" at bounding box center [1067, 305] width 283 height 483
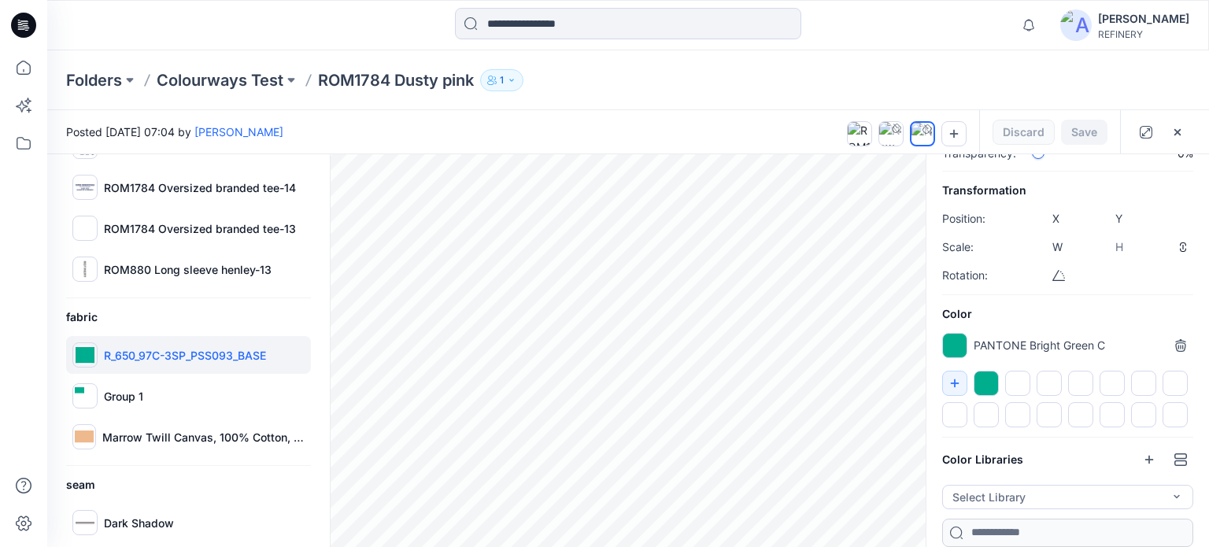
click at [1168, 481] on div "Color Libraries Select Library Autumn_Colors" at bounding box center [1067, 497] width 251 height 100
click at [1162, 490] on button "Select Library" at bounding box center [1067, 497] width 251 height 24
click at [1129, 456] on div "Autumn_Colors" at bounding box center [1064, 460] width 239 height 28
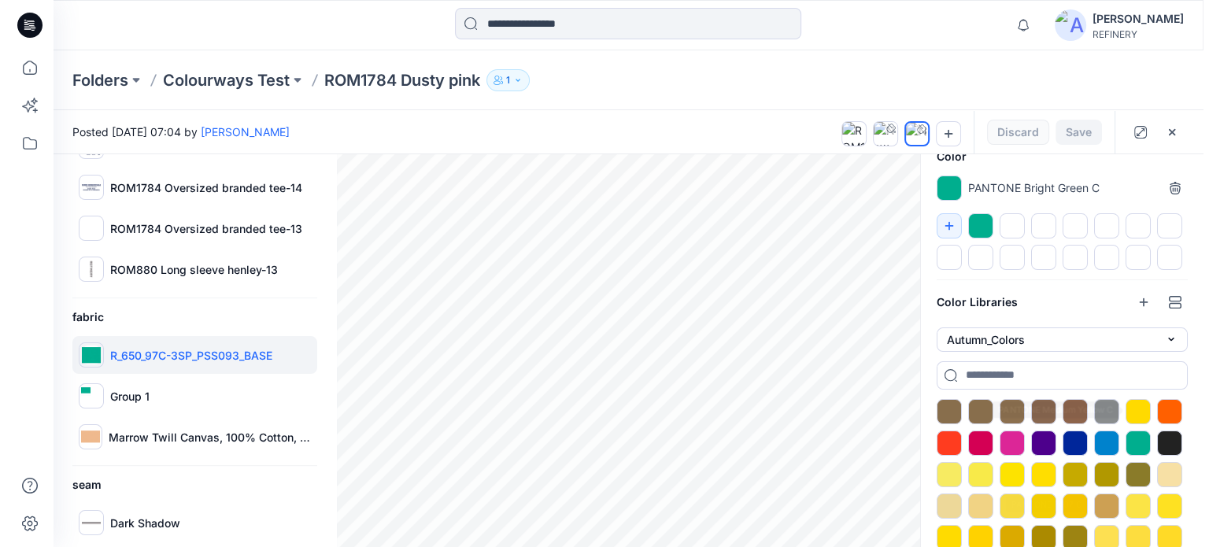
scroll to position [327, 0]
